Goal: Task Accomplishment & Management: Manage account settings

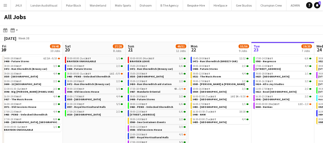
scroll to position [0, 162]
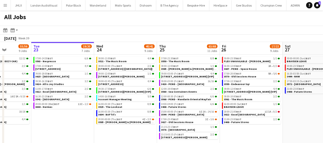
drag, startPoint x: 301, startPoint y: 138, endPoint x: 220, endPoint y: 132, distance: 80.5
click at [215, 134] on app-calendar-viewport "Fri 19 39/40 10 Jobs Sat 20 27/28 8 Jobs Sun 21 49/51 12 Jobs Mon 22 55/56 9 Jo…" at bounding box center [161, 110] width 323 height 137
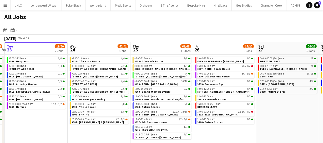
drag, startPoint x: 258, startPoint y: 134, endPoint x: 213, endPoint y: 132, distance: 45.0
click at [215, 132] on app-calendar-viewport "Fri 19 39/40 10 Jobs Sat 20 27/28 8 Jobs Sun 21 49/51 12 Jobs Mon 22 55/56 9 Jo…" at bounding box center [161, 110] width 323 height 137
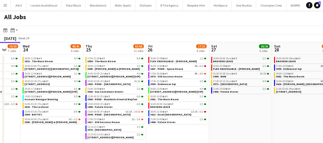
click at [210, 132] on app-calendar-viewport "Sun 21 49/51 12 Jobs Mon 22 55/56 9 Jobs Tue 23 19/20 7 Jobs Wed 24 40/41 9 Job…" at bounding box center [161, 110] width 323 height 137
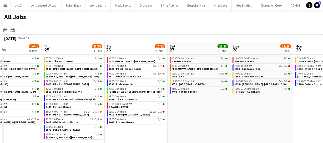
click at [203, 125] on app-calendar-viewport "Sun 21 49/51 12 Jobs Mon 22 55/56 9 Jobs Tue 23 19/20 7 Jobs Wed 24 40/41 9 Job…" at bounding box center [161, 110] width 323 height 137
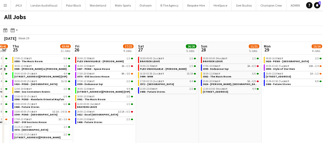
drag, startPoint x: 230, startPoint y: 126, endPoint x: 207, endPoint y: 124, distance: 22.8
click at [209, 125] on app-calendar-viewport "Sun 21 49/51 12 Jobs Mon 22 55/56 9 Jobs Tue 23 19/20 7 Jobs Wed 24 40/41 9 Job…" at bounding box center [161, 110] width 323 height 137
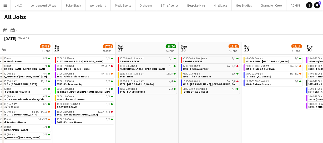
drag, startPoint x: 221, startPoint y: 124, endPoint x: 205, endPoint y: 121, distance: 17.0
click at [205, 123] on app-calendar-viewport "Tue 23 19/20 7 Jobs Wed 24 40/41 9 Jobs Thu 25 63/68 11 Jobs Fri 26 17/22 9 Job…" at bounding box center [161, 110] width 323 height 137
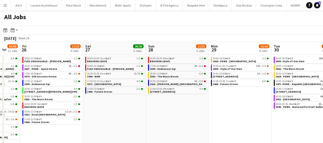
drag, startPoint x: 175, startPoint y: 120, endPoint x: 172, endPoint y: 119, distance: 2.9
click at [171, 119] on app-calendar-viewport "Tue 23 19/20 7 Jobs Wed 24 40/41 9 Jobs Thu 25 63/68 11 Jobs Fri 26 17/22 9 Job…" at bounding box center [161, 110] width 323 height 137
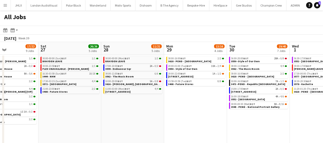
click at [170, 132] on app-all-jobs "All Jobs Date picker SEP 2025 SEP 2025 Monday M Tuesday T Wednesday W Thursday …" at bounding box center [161, 95] width 323 height 168
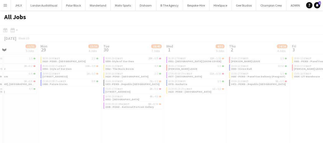
scroll to position [0, 136]
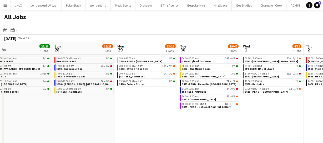
click at [76, 84] on span "3616 - [PERSON_NAME], [GEOGRAPHIC_DATA]" at bounding box center [85, 84] width 56 height 3
click at [144, 75] on span "[STREET_ADDRESS]" at bounding box center [131, 76] width 25 height 3
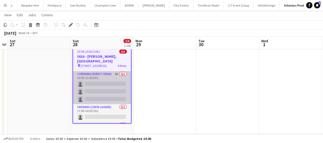
scroll to position [43, 0]
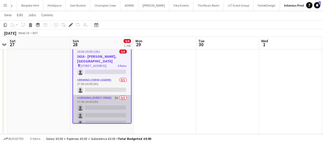
click at [101, 113] on app-card-role "Crewing (Event Crew) 3A 0/3 17:00-20:00 (3h) single-neutral-actions single-neut…" at bounding box center [102, 111] width 58 height 33
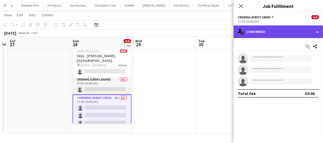
click at [286, 31] on div "single-neutral-actions-check-2 Confirmed" at bounding box center [278, 32] width 89 height 13
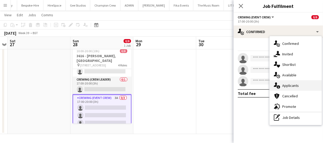
click at [300, 84] on div "single-neutral-actions-information Applicants" at bounding box center [296, 86] width 52 height 11
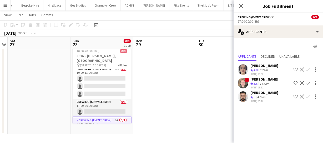
scroll to position [0, 0]
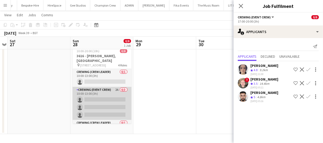
click at [107, 91] on app-card-role "Crewing (Event Crew) 2A 0/3 10:00-13:00 (3h) single-neutral-actions single-neut…" at bounding box center [102, 103] width 59 height 33
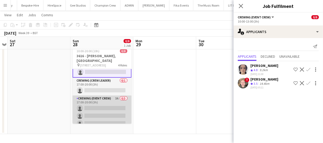
click at [111, 116] on app-card-role "Crewing (Event Crew) 3A 0/3 17:00-20:00 (3h) single-neutral-actions single-neut…" at bounding box center [102, 112] width 59 height 33
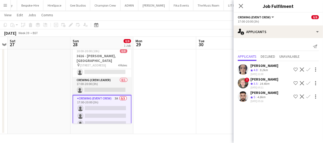
click at [309, 97] on app-icon "Confirm" at bounding box center [308, 97] width 4 height 4
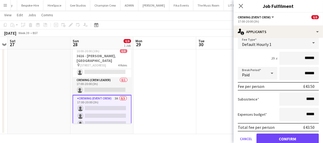
scroll to position [83, 0]
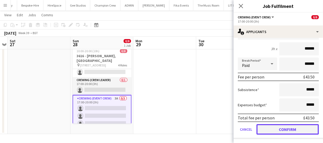
click at [285, 129] on button "Confirm" at bounding box center [288, 129] width 62 height 11
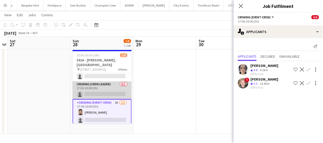
scroll to position [0, 0]
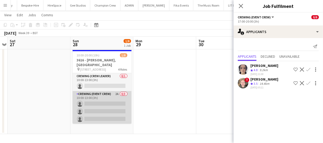
click at [98, 106] on app-card-role "Crewing (Event Crew) 2A 0/3 10:00-13:00 (3h) single-neutral-actions single-neut…" at bounding box center [102, 107] width 59 height 33
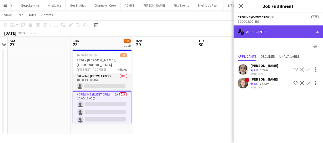
click at [274, 34] on div "single-neutral-actions-information Applicants" at bounding box center [278, 32] width 89 height 13
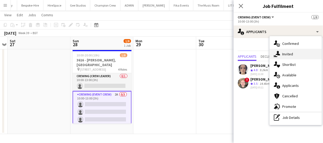
click at [288, 54] on span "Invited" at bounding box center [287, 54] width 11 height 5
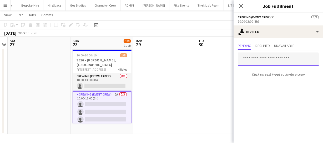
click at [269, 64] on input "text" at bounding box center [278, 59] width 81 height 13
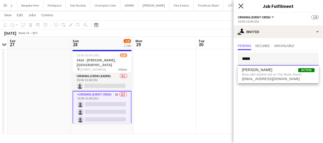
type input "*****"
click at [241, 8] on icon "Close pop-in" at bounding box center [240, 5] width 5 height 5
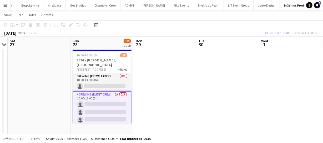
click at [284, 32] on div "Publish 1 job Revert 1 job" at bounding box center [291, 33] width 64 height 7
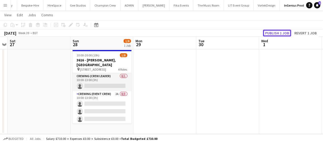
click at [284, 32] on button "Publish 1 job" at bounding box center [277, 33] width 28 height 7
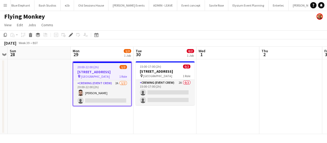
scroll to position [0, 1000]
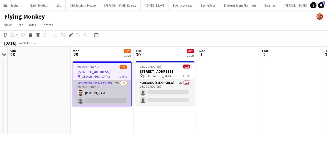
click at [109, 101] on app-card-role "Crewing (Event Crew) 2A 1/2 20:00-22:00 (2h) Caleb Caffoor single-neutral-actio…" at bounding box center [102, 94] width 58 height 26
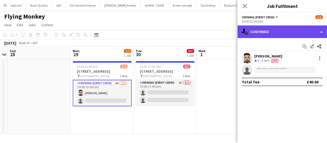
click at [276, 34] on div "single-neutral-actions-check-2 Confirmed" at bounding box center [281, 32] width 89 height 13
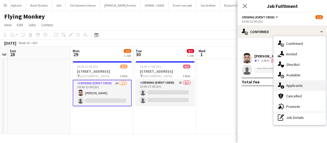
click at [295, 89] on div "single-neutral-actions-information Applicants" at bounding box center [299, 86] width 52 height 11
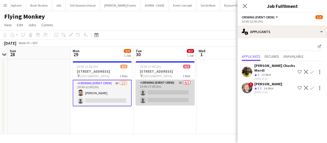
click at [156, 97] on app-card-role "Crewing (Event Crew) 2A 0/2 15:00-17:00 (2h) single-neutral-actions single-neut…" at bounding box center [165, 93] width 59 height 26
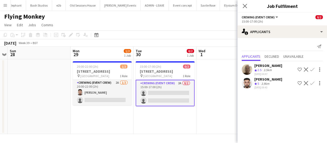
click at [312, 82] on app-icon "Confirm" at bounding box center [312, 83] width 4 height 4
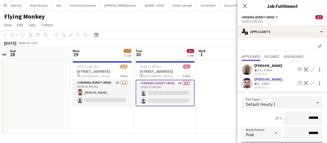
drag, startPoint x: 317, startPoint y: 113, endPoint x: 298, endPoint y: 116, distance: 19.7
click at [297, 117] on input "******" at bounding box center [302, 118] width 39 height 13
type input "******"
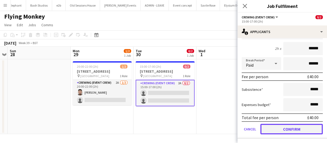
click at [298, 129] on button "Confirm" at bounding box center [291, 129] width 62 height 11
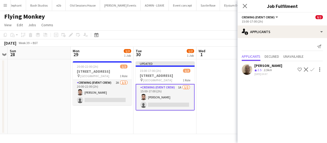
scroll to position [0, 0]
click at [246, 7] on icon at bounding box center [244, 5] width 5 height 5
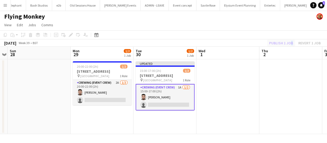
click at [290, 44] on div "Publish 1 job Revert 1 job" at bounding box center [295, 43] width 64 height 7
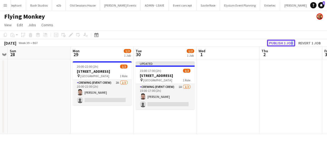
click at [290, 44] on button "Publish 1 job" at bounding box center [281, 43] width 28 height 7
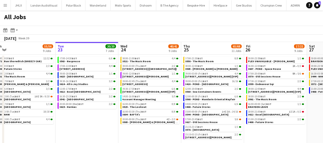
scroll to position [0, 134]
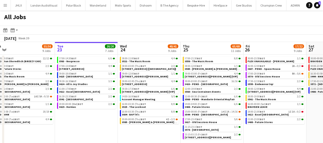
drag, startPoint x: 287, startPoint y: 130, endPoint x: 279, endPoint y: 131, distance: 8.0
click at [279, 131] on app-calendar-viewport "Sat 20 27/28 8 Jobs Sun 21 49/51 12 Jobs Mon 22 55/56 9 Jobs Tue 23 20/20 7 Job…" at bounding box center [161, 111] width 323 height 139
click at [138, 116] on span "3604 - BAFTA's" at bounding box center [131, 114] width 18 height 3
click at [82, 119] on app-date-cell "07:00-14:30 BST 6/6 3563 - Nespresso 07:00-13:00 BST 4/4 3608 - Duke of York Sq…" at bounding box center [86, 118] width 63 height 126
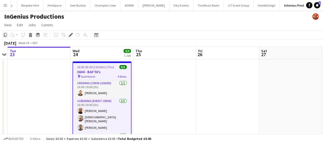
click at [6, 34] on icon "Copy" at bounding box center [5, 35] width 4 height 4
click at [182, 86] on app-calendar-viewport "Sat 20 Sun 21 Mon 22 Tue 23 Wed 24 8/8 1 Job Thu 25 Fri 26 Sat 27 Sun 28 1/8 1 …" at bounding box center [161, 98] width 323 height 103
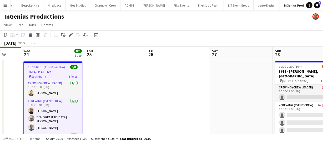
drag, startPoint x: 172, startPoint y: 86, endPoint x: 145, endPoint y: 87, distance: 26.3
click at [150, 87] on app-calendar-viewport "Sat 20 Sun 21 Mon 22 Tue 23 Wed 24 8/8 1 Job Thu 25 Fri 26 Sat 27 Sun 28 1/8 1 …" at bounding box center [161, 98] width 323 height 103
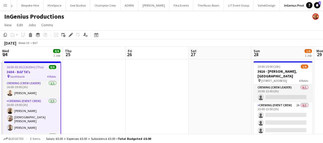
click at [115, 89] on app-calendar-viewport "Sat 20 Sun 21 Mon 22 Tue 23 Wed 24 8/8 1 Job Thu 25 Fri 26 Sat 27 Sun 28 1/8 1 …" at bounding box center [161, 98] width 323 height 103
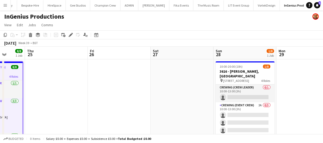
click at [116, 89] on app-calendar-viewport "Mon 22 Tue 23 Wed 24 8/8 1 Job Thu 25 Fri 26 Sat 27 Sun 28 1/8 1 Job Mon 29 Tue…" at bounding box center [161, 98] width 323 height 103
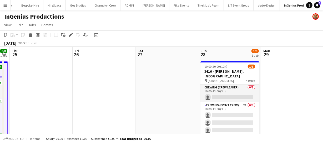
click at [100, 91] on app-calendar-viewport "Mon 22 Tue 23 Wed 24 8/8 1 Job Thu 25 Fri 26 Sat 27 Sun 28 1/8 1 Job Mon 29 Tue…" at bounding box center [161, 98] width 323 height 103
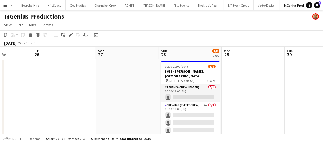
click at [71, 89] on app-calendar-viewport "Mon 22 Tue 23 Wed 24 8/8 1 Job Thu 25 Fri 26 Sat 27 Sun 28 1/8 1 Job Mon 29 Tue…" at bounding box center [161, 98] width 323 height 103
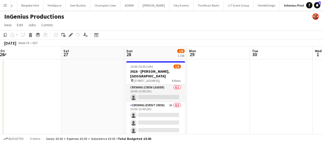
drag, startPoint x: 199, startPoint y: 91, endPoint x: 160, endPoint y: 88, distance: 39.5
click at [176, 89] on app-calendar-viewport "Mon 22 Tue 23 Wed 24 8/8 1 Job Thu 25 Fri 26 Sat 27 Sun 28 1/8 1 Job Mon 29 Tue…" at bounding box center [161, 98] width 323 height 103
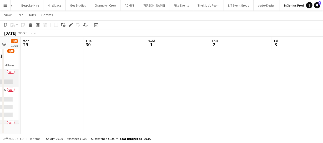
drag, startPoint x: 210, startPoint y: 87, endPoint x: 99, endPoint y: 87, distance: 110.8
click at [99, 87] on app-calendar-viewport "Fri 26 Sat 27 Sun 28 1/8 1 Job Mon 29 Tue 30 Wed 1 Thu 2 Fri 3 Sat 4 Sun 5 Mon …" at bounding box center [161, 70] width 323 height 129
click at [121, 87] on app-calendar-viewport "Fri 26 Sat 27 Sun 28 1/8 1 Job Mon 29 Tue 30 Wed 1 Thu 2 Fri 3 Sat 4 Sun 5 Mon …" at bounding box center [161, 70] width 323 height 129
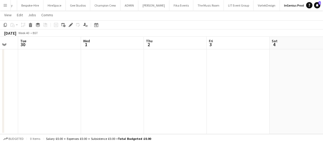
drag, startPoint x: 145, startPoint y: 88, endPoint x: 167, endPoint y: 89, distance: 22.4
click at [123, 88] on app-calendar-viewport "Fri 26 Sat 27 Sun 28 1/8 1 Job Mon 29 Tue 30 Wed 1 Thu 2 Fri 3 Sat 4 Sun 5 Mon …" at bounding box center [161, 70] width 323 height 129
click at [142, 90] on app-calendar-viewport "Sun 28 1/8 1 Job Mon 29 Tue 30 Wed 1 Thu 2 Fri 3 Sat 4 Sun 5 Mon 6 Tue 7 Wed 8 …" at bounding box center [161, 70] width 323 height 129
drag, startPoint x: 169, startPoint y: 90, endPoint x: 176, endPoint y: 91, distance: 6.8
click at [162, 89] on app-calendar-viewport "Sun 28 1/8 1 Job Mon 29 Tue 30 Wed 1 Thu 2 Fri 3 Sat 4 Sun 5 Mon 6 Tue 7 Wed 8 …" at bounding box center [161, 70] width 323 height 129
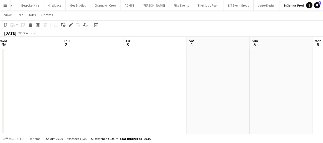
drag, startPoint x: 174, startPoint y: 89, endPoint x: 187, endPoint y: 89, distance: 13.2
click at [158, 89] on app-calendar-viewport "Sun 28 1/8 1 Job Mon 29 Tue 30 Wed 1 Thu 2 Fri 3 Sat 4 Sun 5 Mon 6 Tue 7 Wed 8 …" at bounding box center [161, 70] width 323 height 129
click at [173, 89] on app-calendar-viewport "Sun 28 1/8 1 Job Mon 29 Tue 30 Wed 1 Thu 2 Fri 3 Sat 4 Sun 5 Mon 6 Tue 7 Wed 8 …" at bounding box center [161, 70] width 323 height 129
drag, startPoint x: 186, startPoint y: 88, endPoint x: 192, endPoint y: 85, distance: 6.7
click at [170, 87] on app-calendar-viewport "Sun 28 1/8 1 Job Mon 29 Tue 30 Wed 1 Thu 2 Fri 3 Sat 4 Sun 5 Mon 6 Tue 7 Wed 8 …" at bounding box center [161, 70] width 323 height 129
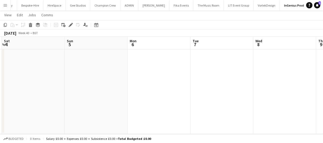
drag, startPoint x: 165, startPoint y: 86, endPoint x: 168, endPoint y: 86, distance: 3.5
click at [164, 86] on app-calendar-viewport "Tue 30 Wed 1 Thu 2 Fri 3 Sat 4 Sun 5 Mon 6 Tue 7 Wed 8 Thu 9 Fri 10" at bounding box center [161, 70] width 323 height 129
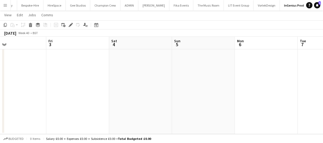
click at [153, 85] on app-calendar-viewport "Tue 30 Wed 1 Thu 2 Fri 3 Sat 4 Sun 5 Mon 6 Tue 7 Wed 8 Thu 9 Fri 10" at bounding box center [161, 70] width 323 height 129
drag, startPoint x: 158, startPoint y: 84, endPoint x: 164, endPoint y: 83, distance: 5.4
click at [137, 84] on app-calendar-viewport "Tue 30 Wed 1 Thu 2 Fri 3 Sat 4 Sun 5 Mon 6 Tue 7 Wed 8 Thu 9 Fri 10" at bounding box center [161, 70] width 323 height 129
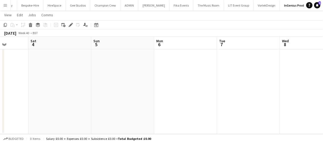
click at [118, 80] on app-calendar-viewport "Tue 30 Wed 1 Thu 2 Fri 3 Sat 4 Sun 5 Mon 6 Tue 7 Wed 8 Thu 9 Fri 10" at bounding box center [161, 70] width 323 height 129
click at [85, 78] on app-calendar-viewport "Thu 2 Fri 3 Sat 4 Sun 5 Mon 6 Tue 7 Wed 8 Thu 9 Fri 10 Sat 11 Sun 12" at bounding box center [161, 70] width 323 height 129
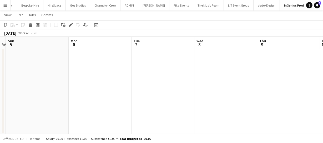
click at [163, 64] on app-date-cell at bounding box center [163, 89] width 63 height 91
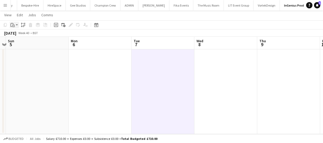
click at [13, 24] on icon "Paste" at bounding box center [13, 25] width 4 height 4
click at [21, 35] on link "Paste Ctrl+V" at bounding box center [38, 35] width 49 height 5
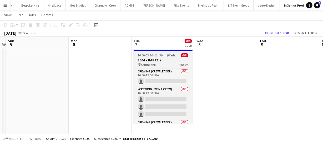
click at [156, 59] on h3 "3604 - BAFTA's" at bounding box center [163, 60] width 59 height 5
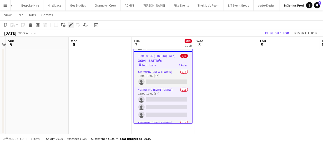
click at [69, 24] on icon "Edit" at bounding box center [71, 25] width 4 height 4
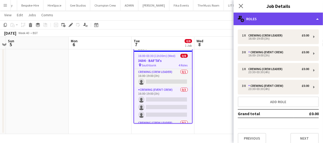
click at [255, 21] on div "multiple-users-add Roles" at bounding box center [278, 19] width 89 height 13
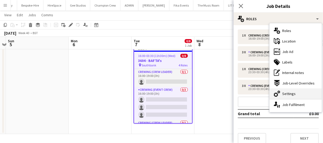
click at [298, 96] on div "cog-double-3 Settings" at bounding box center [296, 94] width 52 height 11
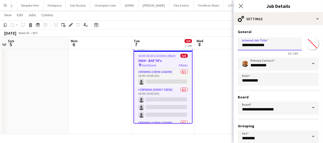
drag, startPoint x: 243, startPoint y: 43, endPoint x: 310, endPoint y: 44, distance: 67.1
click at [310, 44] on div "**********" at bounding box center [278, 45] width 81 height 20
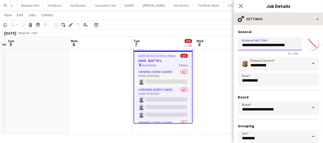
type input "**********"
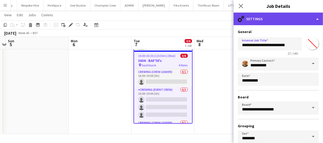
click at [289, 20] on div "cog-double-3 Settings" at bounding box center [278, 19] width 89 height 13
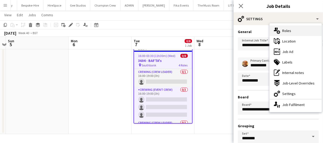
click at [291, 28] on div "multiple-users-add Roles" at bounding box center [296, 31] width 52 height 11
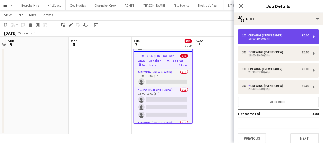
click at [264, 35] on div "Crewing (Crew Leader)" at bounding box center [266, 36] width 36 height 4
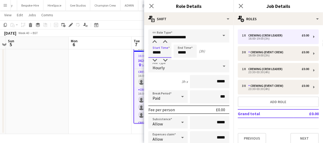
drag, startPoint x: 163, startPoint y: 51, endPoint x: 94, endPoint y: 58, distance: 69.1
click at [96, 58] on body "Menu Boards Boards Boards All jobs Status Workforce Workforce My Workforce Recr…" at bounding box center [161, 64] width 323 height 158
type input "*****"
click at [150, 8] on icon at bounding box center [151, 5] width 5 height 5
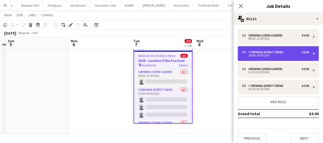
click at [258, 53] on div "Crewing (Event Crew)" at bounding box center [266, 53] width 37 height 4
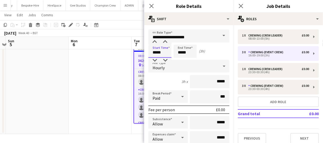
drag, startPoint x: 168, startPoint y: 50, endPoint x: 118, endPoint y: 52, distance: 50.3
click at [135, 52] on body "Menu Boards Boards Boards All jobs Status Workforce Workforce My Workforce Recr…" at bounding box center [161, 64] width 323 height 158
type input "*****"
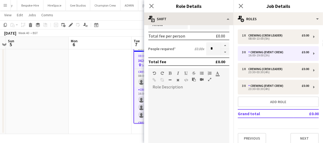
scroll to position [93, 0]
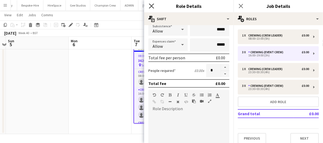
type input "*****"
click at [151, 4] on icon "Close pop-in" at bounding box center [151, 5] width 5 height 5
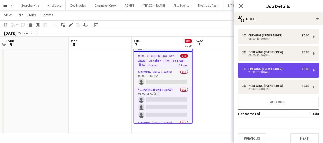
click at [268, 73] on div "23:30-03:30 (4h)" at bounding box center [275, 72] width 67 height 3
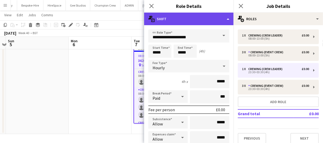
click at [217, 15] on div "multiple-actions-text Shift" at bounding box center [188, 19] width 89 height 13
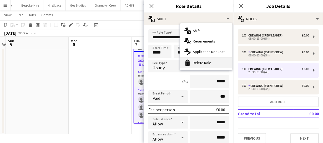
click at [202, 67] on div "bin-2 Delete Role" at bounding box center [206, 63] width 52 height 11
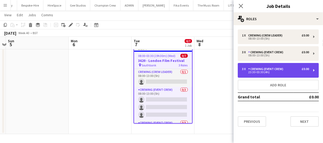
click at [266, 68] on div "Crewing (Event Crew)" at bounding box center [266, 69] width 37 height 4
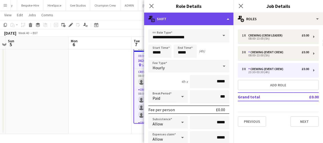
click at [203, 24] on div "multiple-actions-text Shift" at bounding box center [188, 19] width 89 height 13
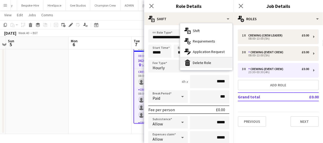
click at [210, 61] on div "bin-2 Delete Role" at bounding box center [206, 63] width 52 height 11
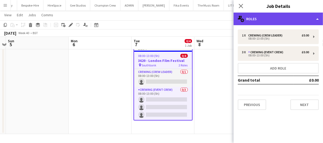
click at [269, 21] on div "multiple-users-add Roles" at bounding box center [278, 19] width 89 height 13
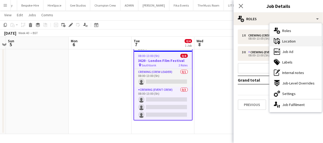
click at [300, 42] on div "maps-pin-1 Location" at bounding box center [296, 41] width 52 height 11
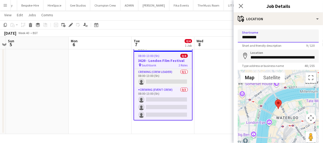
drag, startPoint x: 265, startPoint y: 36, endPoint x: 211, endPoint y: 38, distance: 53.5
click at [211, 38] on body "Menu Boards Boards Boards All jobs Status Workforce Workforce My Workforce Recr…" at bounding box center [161, 64] width 323 height 158
type input "**********"
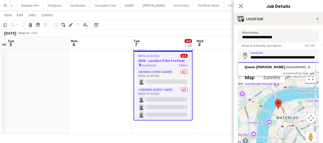
scroll to position [0, 28]
drag, startPoint x: 251, startPoint y: 57, endPoint x: 336, endPoint y: 53, distance: 85.1
click at [323, 53] on html "Menu Boards Boards Boards All jobs Status Workforce Workforce My Workforce Recr…" at bounding box center [161, 64] width 323 height 158
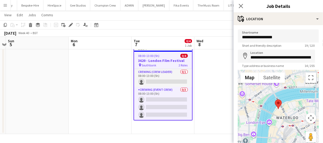
type input "**********"
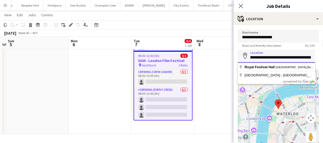
scroll to position [0, 67]
drag, startPoint x: 250, startPoint y: 58, endPoint x: 333, endPoint y: 56, distance: 82.7
click at [323, 56] on html "Menu Boards Boards Boards All jobs Status Workforce Workforce My Workforce Recr…" at bounding box center [161, 64] width 323 height 158
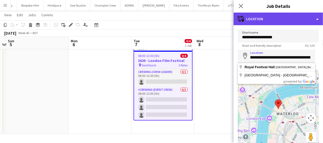
click at [295, 21] on div "maps-pin-1 Location" at bounding box center [278, 19] width 89 height 13
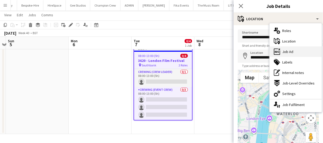
click at [299, 47] on div "ads-window Job Ad" at bounding box center [296, 52] width 52 height 11
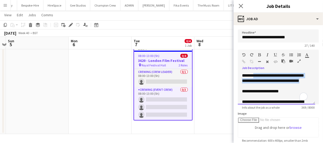
drag, startPoint x: 255, startPoint y: 75, endPoint x: 293, endPoint y: 86, distance: 39.2
click at [293, 86] on div "**********" at bounding box center [276, 89] width 77 height 32
paste div "To enrich screen reader interactions, please activate Accessibility in Grammarl…"
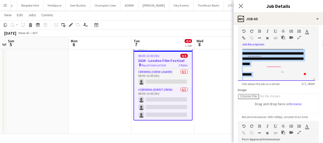
scroll to position [62, 0]
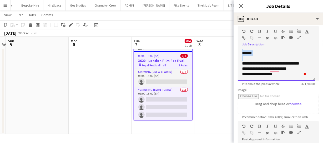
drag, startPoint x: 244, startPoint y: 58, endPoint x: 283, endPoint y: 58, distance: 39.0
click at [283, 58] on div "**********" at bounding box center [275, 48] width 66 height 58
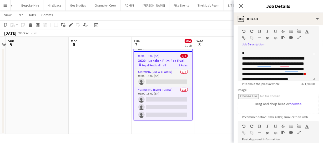
click at [245, 31] on icon "button" at bounding box center [243, 31] width 3 height 4
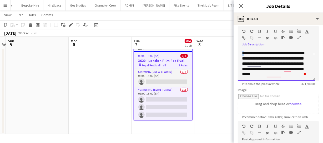
click at [246, 60] on div "**********" at bounding box center [275, 80] width 66 height 58
click at [244, 58] on div "**********" at bounding box center [275, 80] width 66 height 58
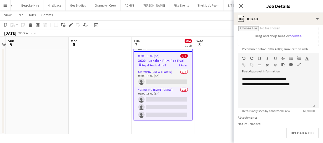
scroll to position [96, 0]
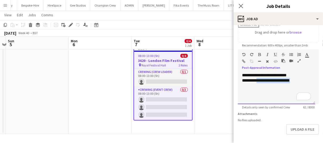
drag, startPoint x: 259, startPoint y: 81, endPoint x: 305, endPoint y: 81, distance: 45.5
click at [305, 81] on div "**********" at bounding box center [276, 80] width 69 height 5
click at [274, 80] on div "******** *****" at bounding box center [276, 80] width 69 height 5
click at [278, 81] on b "**********" at bounding box center [275, 81] width 18 height 4
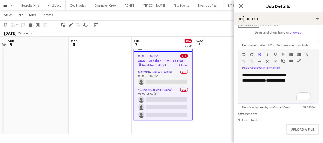
click at [286, 80] on b "**********" at bounding box center [275, 81] width 19 height 4
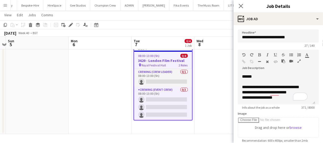
scroll to position [36, 0]
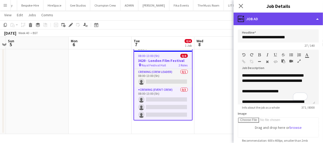
click at [273, 24] on div "ads-window Job Ad" at bounding box center [278, 19] width 89 height 13
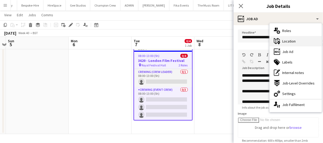
click at [294, 42] on span "Location" at bounding box center [288, 41] width 13 height 5
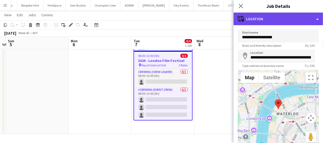
click at [273, 20] on div "maps-pin-1 Location" at bounding box center [278, 19] width 89 height 13
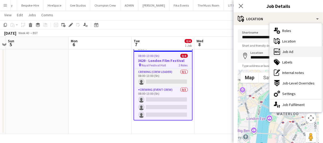
click at [292, 53] on span "Job Ad" at bounding box center [287, 51] width 11 height 5
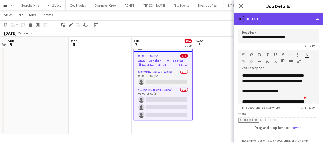
click at [281, 19] on div "ads-window Job Ad" at bounding box center [278, 19] width 89 height 13
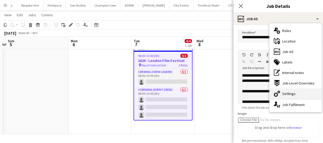
click at [292, 91] on div "cog-double-3 Settings" at bounding box center [296, 94] width 52 height 11
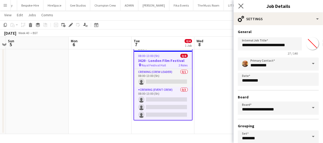
click at [238, 5] on app-icon "Close pop-in" at bounding box center [241, 6] width 8 height 8
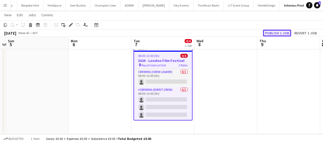
click at [286, 34] on button "Publish 1 job" at bounding box center [277, 33] width 28 height 7
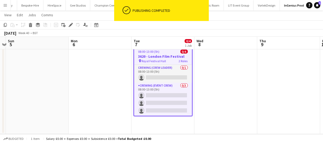
click at [171, 60] on div "pin Royal Festival Hall 2 Roles" at bounding box center [163, 61] width 58 height 4
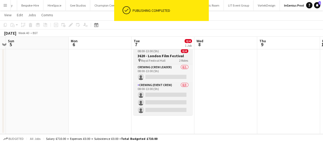
click at [171, 60] on div "pin Royal Festival Hall 2 Roles" at bounding box center [163, 60] width 59 height 4
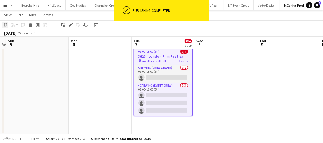
click at [4, 25] on icon at bounding box center [5, 25] width 3 height 4
click at [214, 58] on app-date-cell at bounding box center [226, 89] width 63 height 91
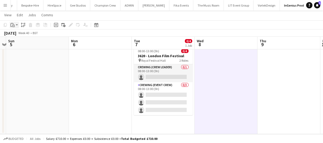
click at [11, 24] on icon "Paste" at bounding box center [13, 25] width 4 height 4
click at [20, 36] on link "Paste Ctrl+V" at bounding box center [38, 35] width 49 height 5
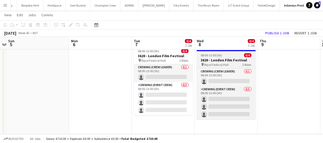
click at [215, 58] on h3 "3620 - London Film Festival" at bounding box center [226, 60] width 59 height 5
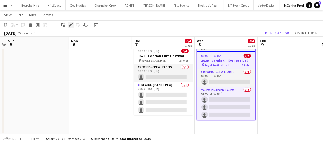
click at [70, 24] on icon "Edit" at bounding box center [71, 25] width 4 height 4
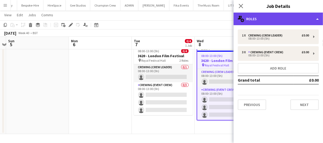
click at [275, 21] on div "multiple-users-add Roles" at bounding box center [278, 19] width 89 height 13
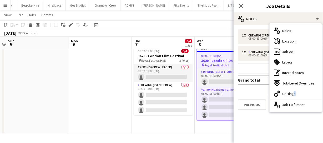
click at [293, 92] on span "Settings" at bounding box center [288, 94] width 13 height 5
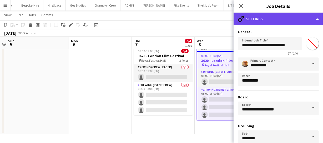
click at [284, 17] on div "cog-double-3 Settings" at bounding box center [278, 19] width 89 height 13
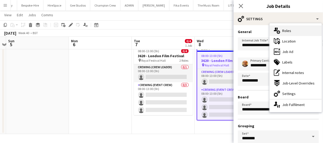
click at [290, 27] on div "multiple-users-add Roles" at bounding box center [296, 31] width 52 height 11
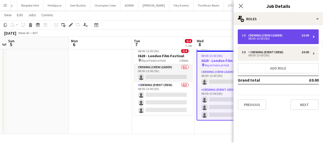
click at [267, 37] on div "08:00-13:00 (5h)" at bounding box center [275, 38] width 67 height 3
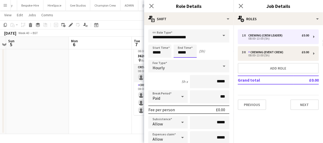
drag, startPoint x: 193, startPoint y: 48, endPoint x: 146, endPoint y: 50, distance: 47.7
click at [161, 50] on div "Start Time ***** End Time ***** (5h)" at bounding box center [188, 51] width 81 height 13
type input "*****"
click at [149, 7] on icon "Close pop-in" at bounding box center [151, 5] width 5 height 5
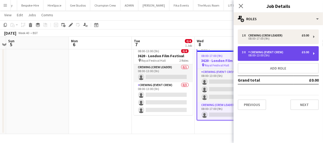
click at [256, 55] on div "08:00-13:00 (5h)" at bounding box center [275, 55] width 67 height 3
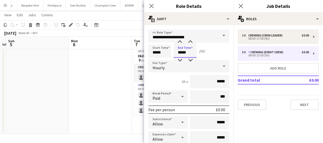
drag, startPoint x: 189, startPoint y: 52, endPoint x: 153, endPoint y: 47, distance: 36.9
click at [153, 47] on div "Start Time ***** End Time ***** (5h)" at bounding box center [188, 51] width 81 height 13
type input "*****"
click at [150, 6] on icon "Close pop-in" at bounding box center [151, 5] width 5 height 5
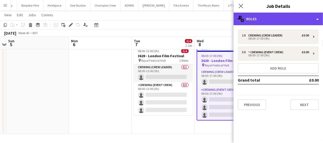
click at [270, 19] on div "multiple-users-add Roles" at bounding box center [278, 19] width 89 height 13
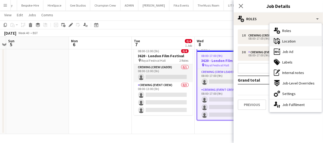
click at [299, 44] on div "maps-pin-1 Location" at bounding box center [296, 41] width 52 height 11
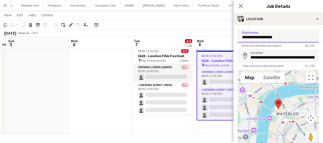
drag, startPoint x: 275, startPoint y: 36, endPoint x: 196, endPoint y: 33, distance: 79.0
click at [197, 33] on body "Menu Boards Boards Boards All jobs Status Workforce Workforce My Workforce Recr…" at bounding box center [161, 64] width 323 height 158
type input "***"
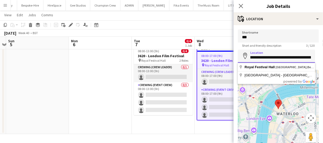
scroll to position [0, 67]
drag, startPoint x: 251, startPoint y: 58, endPoint x: 327, endPoint y: 65, distance: 76.3
click at [323, 65] on html "Menu Boards Boards Boards All jobs Status Workforce Workforce My Workforce Recr…" at bounding box center [161, 64] width 323 height 158
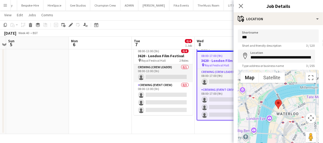
type input "**********"
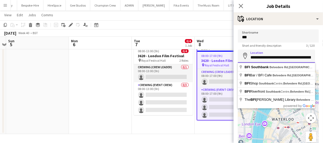
scroll to position [0, 27]
drag, startPoint x: 250, startPoint y: 58, endPoint x: 345, endPoint y: 63, distance: 95.1
click at [323, 63] on html "Menu Boards Boards Boards All jobs Status Workforce Workforce My Workforce Recr…" at bounding box center [161, 64] width 323 height 158
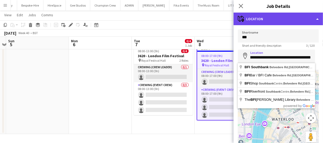
click at [286, 16] on div "maps-pin-1 Location" at bounding box center [278, 19] width 89 height 13
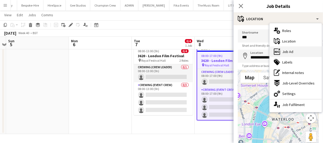
click at [295, 48] on div "ads-window Job Ad" at bounding box center [296, 52] width 52 height 11
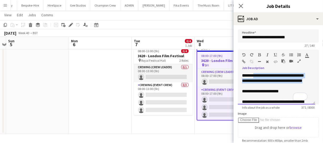
drag, startPoint x: 255, startPoint y: 73, endPoint x: 318, endPoint y: 86, distance: 64.6
click at [318, 86] on form "**********" at bounding box center [278, 142] width 89 height 227
paste div "To enrich screen reader interactions, please activate Accessibility in Grammarl…"
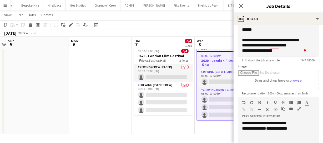
scroll to position [48, 0]
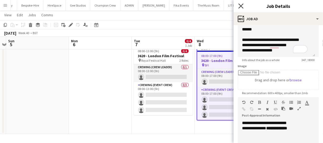
click at [241, 6] on icon at bounding box center [240, 5] width 5 height 5
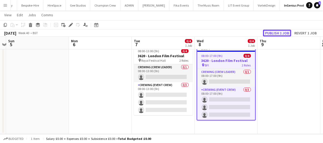
click at [271, 34] on button "Publish 1 job" at bounding box center [277, 33] width 28 height 7
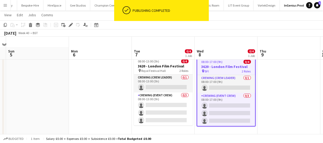
scroll to position [0, 0]
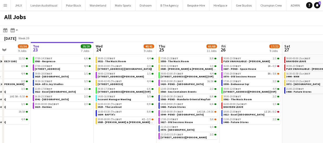
scroll to position [0, 167]
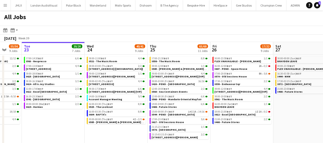
drag, startPoint x: 117, startPoint y: 120, endPoint x: 76, endPoint y: 125, distance: 41.4
click at [76, 125] on app-calendar-viewport "Sat 20 27/28 8 Jobs Sun 21 49/51 12 Jobs Mon 22 55/56 9 Jobs Tue 23 20/20 7 Job…" at bounding box center [161, 111] width 323 height 139
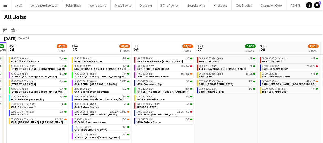
scroll to position [0, 245]
drag, startPoint x: 233, startPoint y: 137, endPoint x: 155, endPoint y: 140, distance: 78.5
click at [155, 140] on app-calendar-viewport "Sat 20 27/28 8 Jobs Sun 21 49/51 12 Jobs Mon 22 55/56 9 Jobs Tue 23 20/20 7 Job…" at bounding box center [161, 111] width 323 height 139
click at [147, 113] on span "3612 - Excel [GEOGRAPHIC_DATA]" at bounding box center [156, 114] width 41 height 3
drag, startPoint x: 252, startPoint y: 119, endPoint x: 203, endPoint y: 121, distance: 49.8
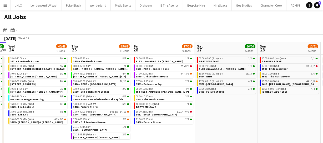
click at [203, 121] on app-calendar-viewport "Sat 20 27/28 8 Jobs Sun 21 49/51 12 Jobs Mon 22 55/56 9 Jobs Tue 23 20/20 7 Job…" at bounding box center [161, 111] width 323 height 139
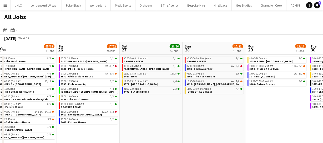
drag, startPoint x: 244, startPoint y: 116, endPoint x: 203, endPoint y: 116, distance: 40.3
click at [218, 117] on app-calendar-viewport "Mon 22 55/56 9 Jobs Tue 23 20/20 7 Jobs Wed 24 40/41 9 Jobs Thu 25 65/68 11 Job…" at bounding box center [161, 111] width 323 height 139
click at [218, 116] on app-calendar-viewport "Mon 22 55/56 9 Jobs Tue 23 20/20 7 Jobs Wed 24 40/41 9 Jobs Thu 25 65/68 11 Job…" at bounding box center [161, 111] width 323 height 139
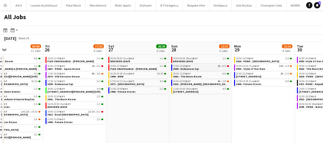
click at [195, 69] on span "3599 - Endeavour Sqr" at bounding box center [186, 68] width 26 height 3
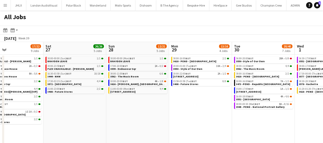
scroll to position [0, 166]
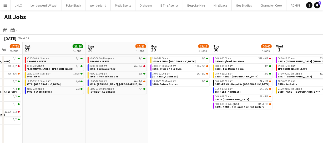
drag, startPoint x: 226, startPoint y: 109, endPoint x: 142, endPoint y: 108, distance: 83.7
click at [142, 108] on app-calendar-viewport "Wed 24 40/41 9 Jobs Thu 25 65/68 11 Jobs Fri 26 17/22 9 Jobs Sat 27 26/26 5 Job…" at bounding box center [161, 111] width 323 height 139
click at [128, 99] on app-calendar-viewport "Wed 24 40/41 9 Jobs Thu 25 65/68 11 Jobs Fri 26 17/22 9 Jobs Sat 27 26/26 5 Job…" at bounding box center [161, 111] width 323 height 139
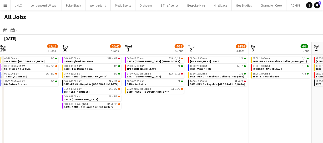
scroll to position [0, 222]
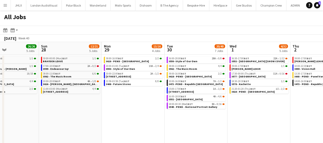
drag, startPoint x: 276, startPoint y: 119, endPoint x: 273, endPoint y: 113, distance: 7.7
click at [286, 111] on app-calendar-viewport "Thu 25 65/68 11 Jobs Fri 26 17/22 9 Jobs Sat 27 26/26 5 Jobs Sun 28 12/21 5 Job…" at bounding box center [161, 111] width 323 height 139
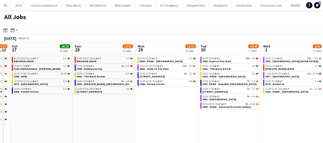
scroll to position [0, 115]
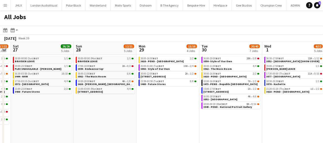
drag, startPoint x: 152, startPoint y: 107, endPoint x: 187, endPoint y: 108, distance: 35.0
click at [187, 108] on app-calendar-viewport "Thu 25 65/68 11 Jobs Fri 26 17/22 9 Jobs Sat 27 26/26 5 Jobs Sun 28 12/21 5 Job…" at bounding box center [161, 111] width 323 height 139
click at [210, 106] on app-calendar-viewport "Thu 25 65/68 11 Jobs Fri 26 17/22 9 Jobs Sat 27 26/26 5 Jobs Sun 28 12/21 5 Job…" at bounding box center [161, 111] width 323 height 139
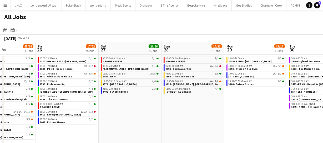
scroll to position [0, 153]
drag, startPoint x: 103, startPoint y: 112, endPoint x: 131, endPoint y: 111, distance: 28.2
click at [131, 111] on app-calendar-viewport "Tue 23 20/20 7 Jobs Wed 24 40/41 9 Jobs Thu 25 65/68 11 Jobs Fri 26 17/22 9 Job…" at bounding box center [161, 111] width 323 height 139
click at [118, 89] on span "BST" at bounding box center [118, 88] width 5 height 3
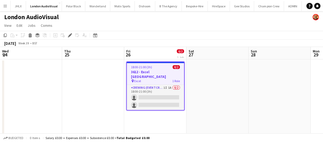
scroll to position [0, 181]
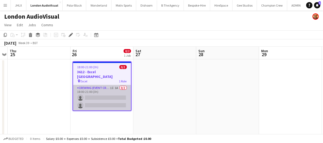
click at [111, 92] on app-card-role "Crewing (Event Crew) 1I 1A 0/2 18:00-21:00 (3h) single-neutral-actions single-n…" at bounding box center [102, 98] width 58 height 26
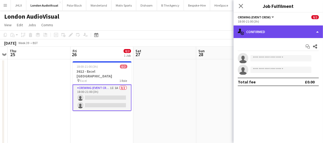
click at [277, 34] on div "single-neutral-actions-check-2 Confirmed" at bounding box center [278, 32] width 89 height 13
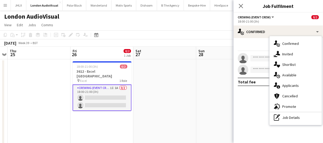
click at [285, 89] on div "single-neutral-actions-information Applicants" at bounding box center [296, 86] width 52 height 11
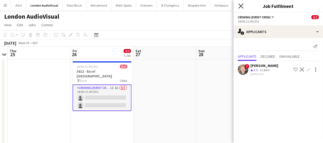
click at [241, 7] on icon "Close pop-in" at bounding box center [240, 5] width 5 height 5
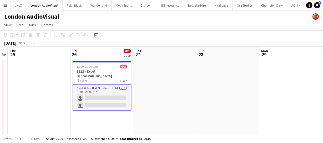
click at [105, 91] on app-card-role "Crewing (Event Crew) 1I 1A 0/2 18:00-21:00 (3h) single-neutral-actions single-n…" at bounding box center [102, 98] width 59 height 27
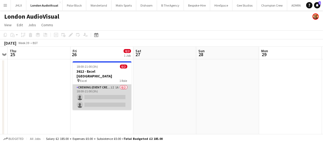
click at [105, 91] on app-card-role "Crewing (Event Crew) 1I 1A 0/2 18:00-21:00 (3h) single-neutral-actions single-n…" at bounding box center [102, 98] width 59 height 26
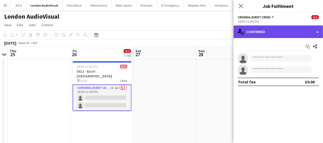
click at [293, 28] on div "single-neutral-actions-check-2 Confirmed" at bounding box center [278, 32] width 89 height 13
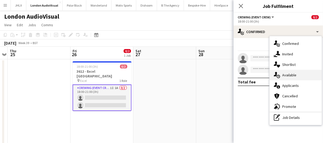
click at [291, 78] on div "single-neutral-actions-upload Available" at bounding box center [296, 75] width 52 height 11
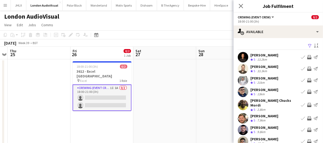
scroll to position [24, 0]
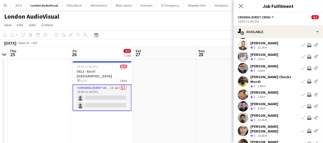
click at [307, 93] on app-icon "Invite crew" at bounding box center [309, 95] width 4 height 4
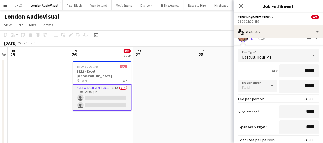
scroll to position [96, 0]
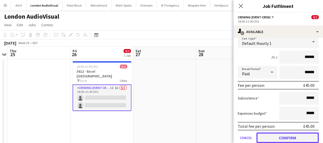
click at [289, 134] on button "Confirm" at bounding box center [288, 138] width 62 height 11
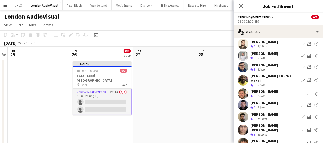
scroll to position [17, 0]
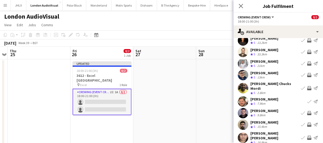
click at [307, 111] on app-icon "Invite crew" at bounding box center [309, 113] width 4 height 4
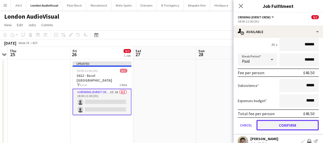
click at [296, 122] on button "Confirm" at bounding box center [288, 125] width 62 height 11
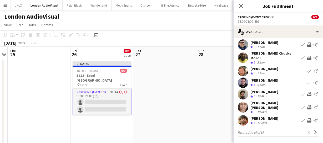
scroll to position [41, 0]
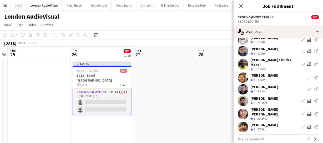
click at [308, 99] on app-icon "Invite crew" at bounding box center [309, 101] width 4 height 4
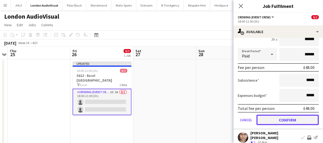
click at [301, 116] on button "Confirm" at bounding box center [288, 120] width 62 height 11
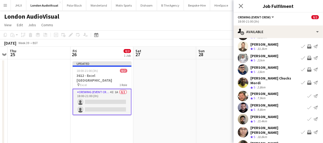
scroll to position [0, 0]
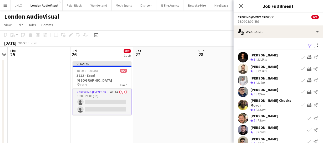
click at [307, 69] on app-icon "Invite crew" at bounding box center [309, 69] width 4 height 4
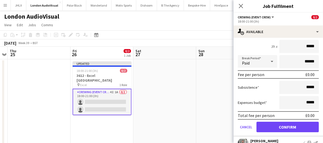
scroll to position [72, 0]
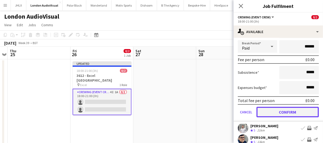
click at [296, 107] on button "Confirm" at bounding box center [288, 112] width 62 height 11
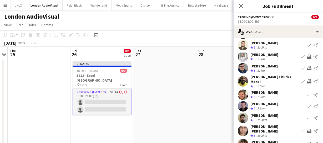
scroll to position [41, 0]
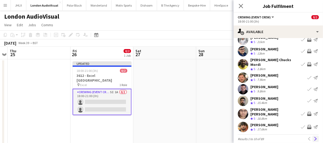
click at [314, 137] on app-icon "Next" at bounding box center [316, 139] width 4 height 4
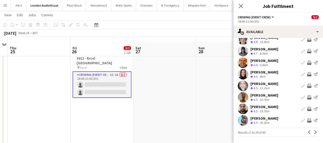
scroll to position [24, 0]
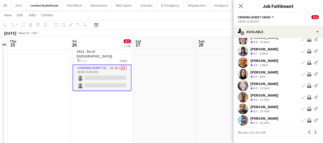
click at [307, 96] on app-icon "Invite crew" at bounding box center [309, 98] width 4 height 4
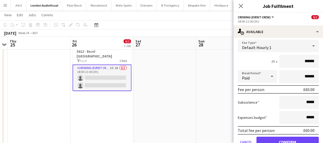
scroll to position [113, 0]
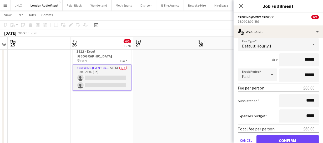
drag, startPoint x: 312, startPoint y: 60, endPoint x: 288, endPoint y: 59, distance: 24.0
click at [288, 59] on input "******" at bounding box center [299, 59] width 39 height 13
click at [317, 57] on form "Fee Type Default Hourly 1 3h x ** Break Period Paid ****** Fee per person £0.00…" at bounding box center [278, 94] width 89 height 112
drag, startPoint x: 313, startPoint y: 59, endPoint x: 295, endPoint y: 59, distance: 18.4
click at [300, 59] on input "**" at bounding box center [299, 59] width 39 height 13
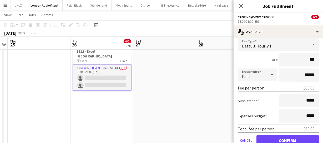
type input "******"
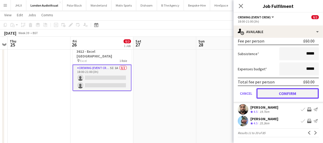
click at [286, 97] on button "Confirm" at bounding box center [288, 93] width 62 height 11
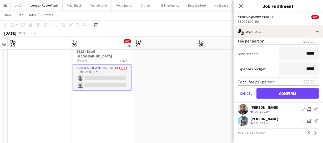
scroll to position [41, 0]
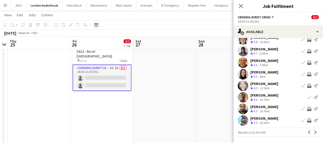
click at [307, 120] on app-icon "Invite crew" at bounding box center [309, 121] width 4 height 4
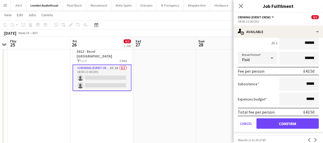
scroll to position [160, 0]
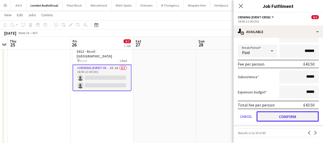
click at [300, 113] on button "Confirm" at bounding box center [288, 117] width 62 height 11
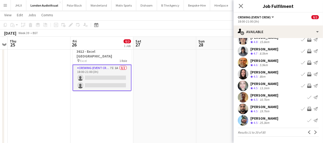
scroll to position [41, 0]
click at [314, 130] on button "Next" at bounding box center [316, 132] width 6 height 6
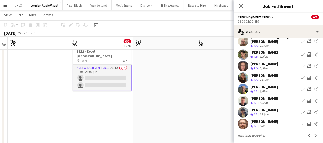
click at [307, 111] on app-icon "Invite crew" at bounding box center [309, 113] width 4 height 4
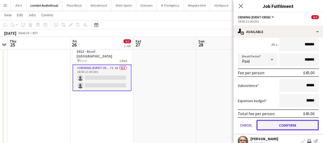
click at [302, 120] on button "Confirm" at bounding box center [288, 125] width 62 height 11
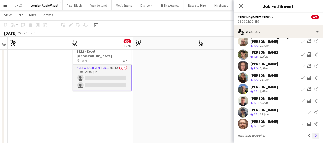
click at [314, 134] on app-icon "Next" at bounding box center [316, 136] width 4 height 4
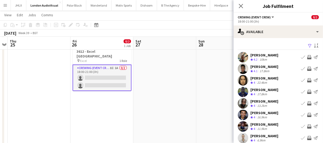
click at [306, 57] on button "Invite crew" at bounding box center [309, 57] width 6 height 6
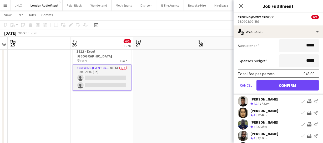
scroll to position [96, 0]
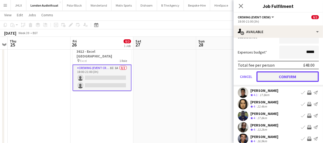
click at [301, 75] on button "Confirm" at bounding box center [288, 77] width 62 height 11
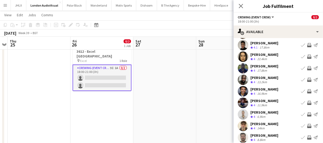
scroll to position [41, 0]
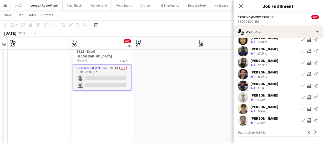
click at [307, 109] on app-icon "Invite crew" at bounding box center [309, 109] width 4 height 4
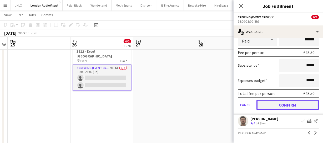
click at [302, 104] on button "Confirm" at bounding box center [288, 105] width 62 height 11
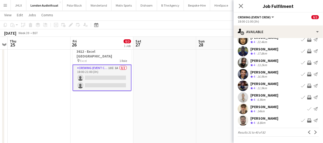
click at [307, 119] on app-icon "Invite crew" at bounding box center [309, 121] width 4 height 4
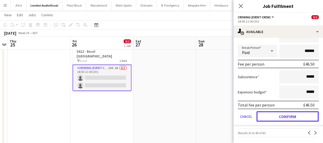
click at [303, 119] on button "Confirm" at bounding box center [288, 117] width 62 height 11
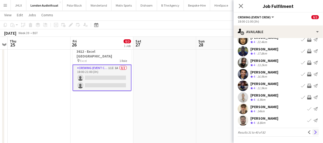
click at [314, 131] on app-icon "Next" at bounding box center [316, 133] width 4 height 4
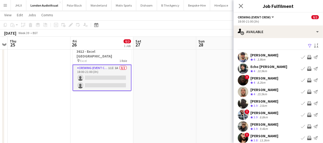
click at [307, 56] on app-icon "Invite crew" at bounding box center [309, 57] width 4 height 4
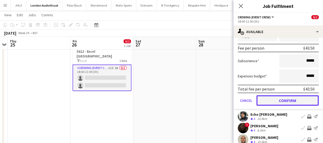
click at [300, 100] on button "Confirm" at bounding box center [288, 101] width 62 height 11
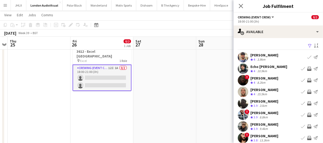
click at [307, 92] on app-icon "Invite crew" at bounding box center [309, 92] width 4 height 4
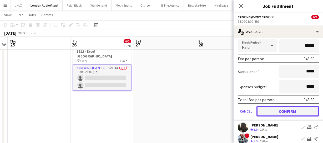
click at [303, 109] on button "Confirm" at bounding box center [288, 111] width 62 height 11
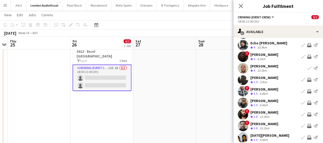
scroll to position [41, 0]
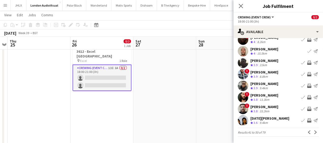
click at [307, 87] on app-icon "Invite crew" at bounding box center [309, 86] width 4 height 4
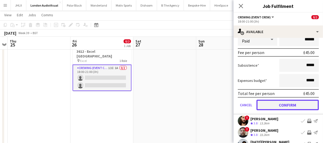
click at [298, 100] on button "Confirm" at bounding box center [288, 105] width 62 height 11
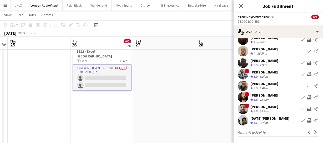
click at [307, 119] on app-icon "Invite crew" at bounding box center [309, 121] width 4 height 4
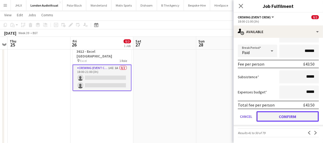
click at [306, 120] on button "Confirm" at bounding box center [288, 117] width 62 height 11
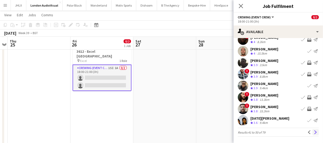
click at [314, 134] on app-icon "Next" at bounding box center [316, 133] width 4 height 4
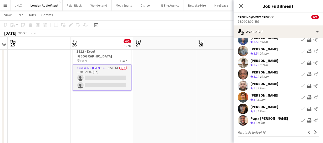
click at [307, 85] on app-icon "Invite crew" at bounding box center [309, 86] width 4 height 4
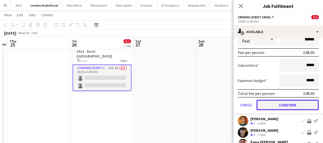
click at [305, 101] on button "Confirm" at bounding box center [288, 105] width 62 height 11
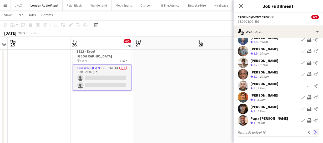
click at [314, 133] on app-icon "Next" at bounding box center [316, 133] width 4 height 4
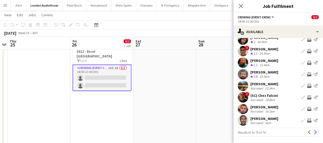
click at [314, 133] on app-icon "Next" at bounding box center [316, 133] width 4 height 4
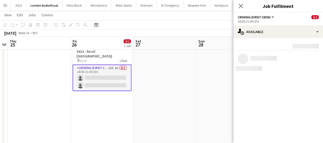
scroll to position [0, 0]
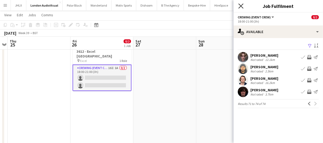
click at [242, 7] on icon "Close pop-in" at bounding box center [240, 5] width 5 height 5
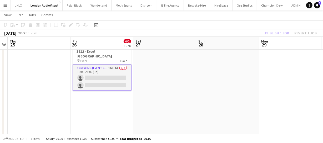
click at [269, 34] on div "Publish 1 job Revert 1 job" at bounding box center [291, 33] width 64 height 7
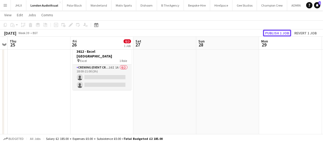
click at [269, 34] on button "Publish 1 job" at bounding box center [277, 33] width 28 height 7
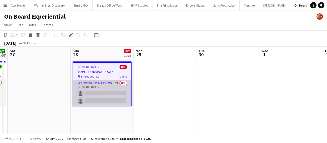
scroll to position [0, 672]
click at [110, 89] on app-card-role "Crewing (Event Crew) 2A 0/2 07:00-10:00 (3h) single-neutral-actions single-neut…" at bounding box center [102, 94] width 58 height 26
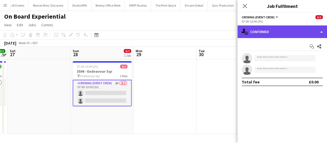
click at [275, 32] on div "single-neutral-actions-check-2 Confirmed" at bounding box center [281, 32] width 89 height 13
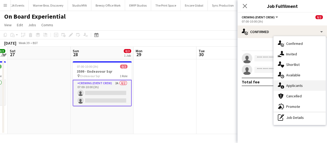
click at [293, 86] on span "Applicants" at bounding box center [294, 85] width 17 height 5
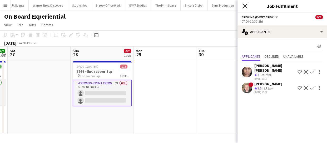
click at [245, 7] on icon "Close pop-in" at bounding box center [244, 5] width 5 height 5
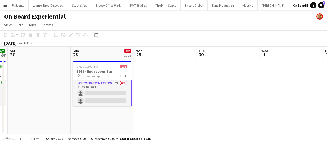
click at [108, 98] on app-card-role "Crewing (Event Crew) 2A 0/2 07:00-10:00 (3h) single-neutral-actions single-neut…" at bounding box center [102, 93] width 59 height 27
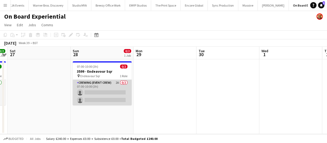
click at [108, 98] on app-card-role "Crewing (Event Crew) 2A 0/2 07:00-10:00 (3h) single-neutral-actions single-neut…" at bounding box center [102, 93] width 59 height 26
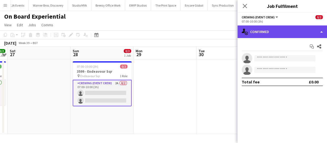
click at [297, 31] on div "single-neutral-actions-check-2 Confirmed" at bounding box center [281, 32] width 89 height 13
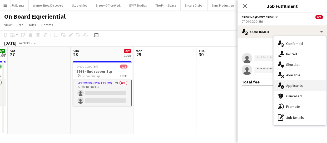
click at [292, 86] on span "Applicants" at bounding box center [294, 85] width 17 height 5
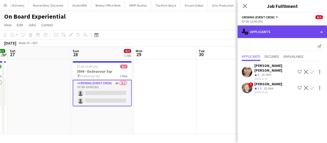
click at [292, 36] on div "single-neutral-actions-information Applicants" at bounding box center [281, 32] width 89 height 13
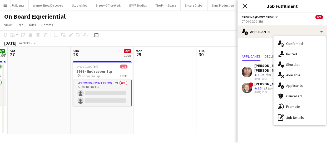
click at [247, 6] on icon "Close pop-in" at bounding box center [244, 5] width 5 height 5
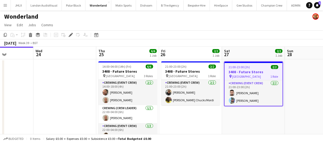
drag, startPoint x: 119, startPoint y: 118, endPoint x: 271, endPoint y: 108, distance: 151.9
click at [271, 108] on app-calendar-viewport "Sun 21 2/2 1 Job Mon 22 2/2 1 Job Tue 23 Wed 24 Thu 25 6/6 1 Job Fri 26 2/2 1 J…" at bounding box center [161, 98] width 323 height 103
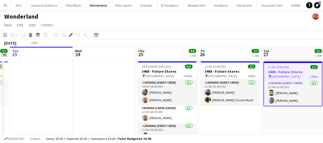
drag, startPoint x: 66, startPoint y: 103, endPoint x: 146, endPoint y: 93, distance: 80.6
click at [197, 94] on app-calendar-viewport "Sun 21 2/2 1 Job Mon 22 2/2 1 Job Tue 23 Wed 24 Thu 25 6/6 1 Job Fri 26 2/2 1 J…" at bounding box center [161, 98] width 323 height 103
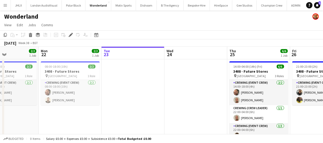
click at [196, 92] on app-calendar-viewport "Fri 19 9/10 1 Job Sat 20 2/2 1 Job Sun 21 2/2 1 Job Mon 22 2/2 1 Job Tue 23 Wed…" at bounding box center [161, 98] width 323 height 103
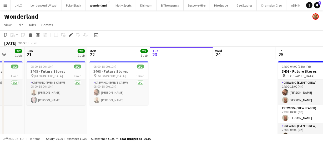
click at [290, 96] on app-calendar-viewport "Thu 18 Fri 19 9/10 1 Job Sat 20 2/2 1 Job Sun 21 2/2 1 Job Mon 22 2/2 1 Job Tue…" at bounding box center [161, 98] width 323 height 103
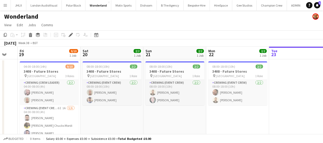
drag, startPoint x: 246, startPoint y: 100, endPoint x: 268, endPoint y: 99, distance: 21.3
click at [270, 99] on app-calendar-viewport "Wed 17 Thu 18 Fri 19 9/10 1 Job Sat 20 2/2 1 Job Sun 21 2/2 1 Job Mon 22 2/2 1 …" at bounding box center [161, 98] width 323 height 103
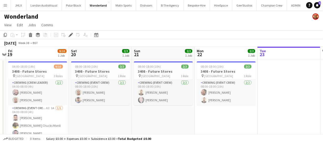
click at [260, 101] on app-calendar-viewport "Wed 17 2/2 1 Job Thu 18 Fri 19 9/10 1 Job Sat 20 2/2 1 Job Sun 21 2/2 1 Job Mon…" at bounding box center [161, 98] width 323 height 103
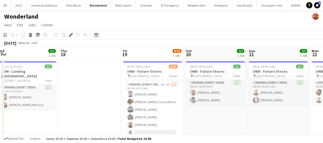
scroll to position [0, 150]
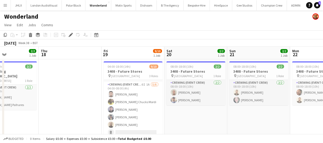
drag, startPoint x: 201, startPoint y: 116, endPoint x: 223, endPoint y: 116, distance: 22.1
click at [223, 116] on app-calendar-viewport "Mon 15 2/2 1 Job Tue 16 2/2 1 Job Wed 17 2/2 1 Job Thu 18 Fri 19 9/10 1 Job Sat…" at bounding box center [161, 98] width 323 height 103
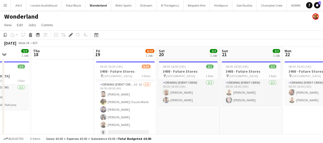
scroll to position [0, 159]
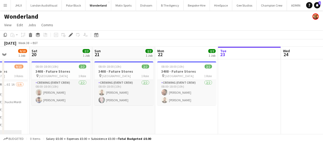
drag, startPoint x: 298, startPoint y: 112, endPoint x: 163, endPoint y: 118, distance: 135.2
click at [163, 118] on app-calendar-viewport "Wed 17 2/2 1 Job Thu 18 Fri 19 9/10 1 Job Sat 20 2/2 1 Job Sun 21 2/2 1 Job Mon…" at bounding box center [161, 98] width 323 height 103
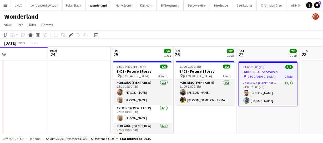
drag, startPoint x: 273, startPoint y: 97, endPoint x: 165, endPoint y: 103, distance: 108.6
click at [165, 103] on app-calendar-viewport "Fri 19 9/10 1 Job Sat 20 2/2 1 Job Sun 21 2/2 1 Job Mon 22 2/2 1 Job Tue 23 Wed…" at bounding box center [161, 98] width 323 height 103
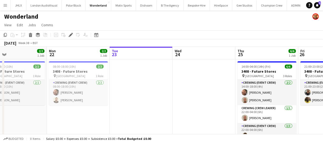
drag, startPoint x: 188, startPoint y: 100, endPoint x: 171, endPoint y: 102, distance: 16.6
click at [173, 102] on app-calendar-viewport "Fri 19 9/10 1 Job Sat 20 2/2 1 Job Sun 21 2/2 1 Job Mon 22 2/2 1 Job Tue 23 Wed…" at bounding box center [161, 98] width 323 height 103
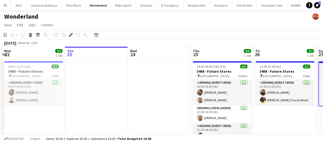
click at [275, 119] on app-calendar-viewport "Fri 19 9/10 1 Job Sat 20 2/2 1 Job Sun 21 2/2 1 Job Mon 22 2/2 1 Job Tue 23 Wed…" at bounding box center [161, 98] width 323 height 103
drag, startPoint x: 275, startPoint y: 119, endPoint x: 241, endPoint y: 119, distance: 33.4
click at [254, 121] on app-calendar-viewport "Fri 19 9/10 1 Job Sat 20 2/2 1 Job Sun 21 2/2 1 Job Mon 22 2/2 1 Job Tue 23 Wed…" at bounding box center [161, 98] width 323 height 103
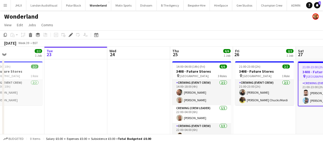
drag, startPoint x: 260, startPoint y: 119, endPoint x: 252, endPoint y: 119, distance: 7.6
click at [252, 120] on app-calendar-viewport "Fri 19 9/10 1 Job Sat 20 2/2 1 Job Sun 21 2/2 1 Job Mon 22 2/2 1 Job Tue 23 Wed…" at bounding box center [161, 98] width 323 height 103
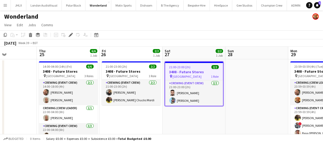
scroll to position [0, 216]
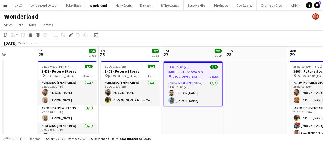
drag, startPoint x: 253, startPoint y: 114, endPoint x: 132, endPoint y: 127, distance: 121.4
click at [132, 127] on app-calendar-viewport "Sun 21 2/2 1 Job Mon 22 2/2 1 Job Tue 23 Wed 24 Thu 25 6/6 1 Job Fri 26 2/2 1 J…" at bounding box center [161, 98] width 323 height 103
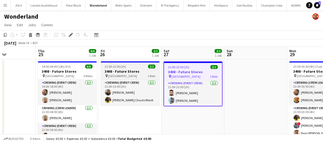
click at [122, 67] on span "21:00-23:00 (2h)" at bounding box center [115, 67] width 21 height 4
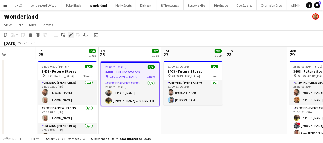
click at [73, 34] on div "Edit" at bounding box center [71, 35] width 6 height 6
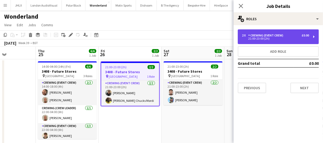
click at [281, 35] on div "Crewing (Event Crew)" at bounding box center [266, 36] width 37 height 4
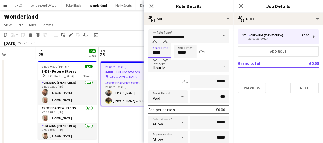
drag, startPoint x: 164, startPoint y: 52, endPoint x: 82, endPoint y: 49, distance: 82.2
click at [87, 49] on body "Menu Boards Boards Boards All jobs Status Workforce Workforce My Workforce Recr…" at bounding box center [161, 79] width 323 height 159
type input "*****"
click at [153, 7] on icon "Close pop-in" at bounding box center [151, 5] width 5 height 5
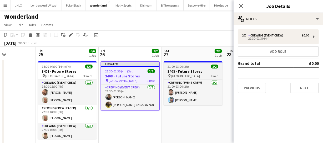
click at [179, 71] on h3 "3408 - Future Stores" at bounding box center [193, 71] width 59 height 5
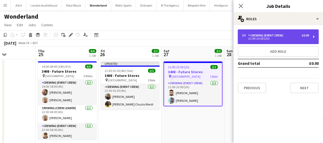
click at [257, 42] on div "2 x Crewing (Event Crew) £0.00 21:00-23:00 (2h)" at bounding box center [278, 36] width 81 height 15
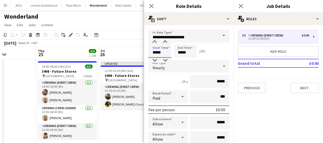
drag, startPoint x: 164, startPoint y: 54, endPoint x: 92, endPoint y: 48, distance: 72.1
click at [108, 52] on body "Menu Boards Boards Boards All jobs Status Workforce Workforce My Workforce Recr…" at bounding box center [161, 79] width 323 height 159
type input "*****"
click at [151, 8] on icon "Close pop-in" at bounding box center [151, 5] width 5 height 5
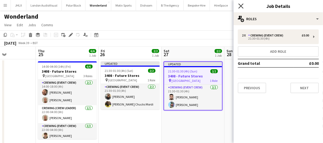
click at [242, 5] on icon "Close pop-in" at bounding box center [240, 5] width 5 height 5
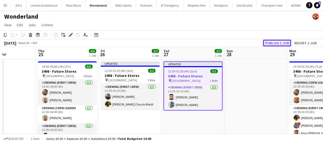
click at [273, 42] on button "Publish 1 job" at bounding box center [277, 43] width 28 height 7
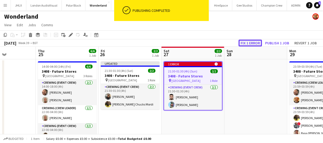
click at [255, 42] on button "Fix 1 error" at bounding box center [250, 43] width 23 height 7
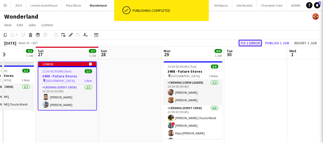
scroll to position [0, 181]
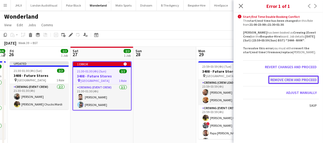
click at [291, 78] on button "Remove crew and proceed" at bounding box center [293, 80] width 51 height 8
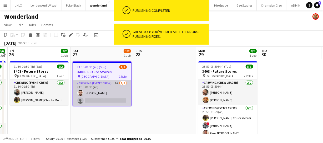
click at [99, 99] on app-card-role "Crewing (Event Crew) 1A [DATE] 21:30-01:30 (4h) [PERSON_NAME] single-neutral-ac…" at bounding box center [102, 94] width 58 height 26
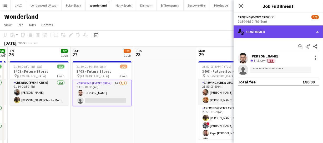
click at [292, 36] on div "single-neutral-actions-check-2 Confirmed" at bounding box center [278, 32] width 89 height 13
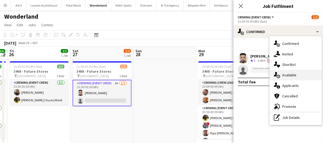
click at [299, 79] on div "single-neutral-actions-upload Available" at bounding box center [296, 75] width 52 height 11
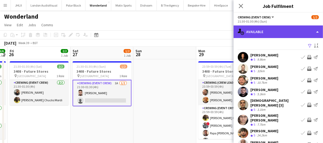
click at [297, 34] on div "single-neutral-actions-upload Available" at bounding box center [278, 32] width 89 height 13
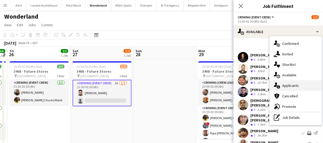
click at [300, 89] on div "single-neutral-actions-information Applicants" at bounding box center [296, 86] width 52 height 11
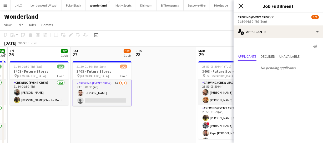
click at [239, 4] on icon at bounding box center [240, 5] width 5 height 5
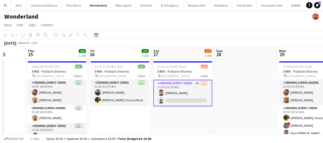
scroll to position [0, 148]
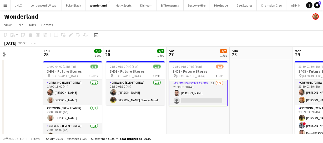
drag, startPoint x: 88, startPoint y: 112, endPoint x: 184, endPoint y: 121, distance: 96.5
click at [184, 121] on app-calendar-viewport "Mon 22 2/2 1 Job Tue 23 Wed 24 Thu 25 6/6 1 Job Fri 26 2/2 1 Job Sat 27 1/2 1 J…" at bounding box center [161, 98] width 323 height 103
click at [174, 93] on app-user-avatar at bounding box center [177, 93] width 6 height 6
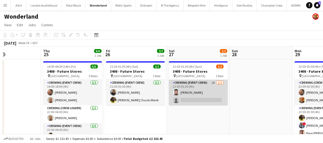
click at [177, 92] on app-user-avatar at bounding box center [176, 92] width 6 height 6
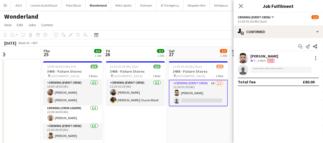
click at [245, 59] on app-user-avatar at bounding box center [243, 58] width 11 height 11
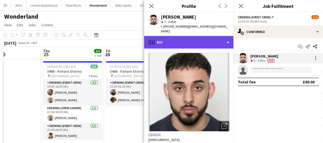
click at [193, 41] on div "profile Bio" at bounding box center [188, 42] width 89 height 13
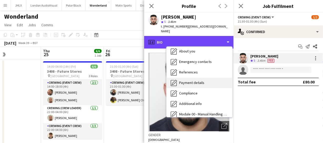
scroll to position [112, 0]
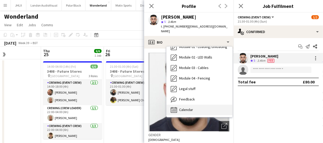
click at [193, 105] on div "Calendar Calendar" at bounding box center [200, 110] width 66 height 11
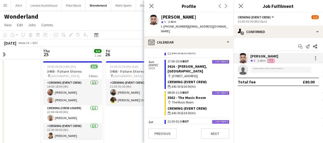
scroll to position [790, 0]
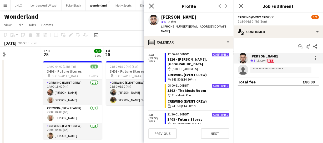
click at [150, 5] on icon "Close pop-in" at bounding box center [151, 5] width 5 height 5
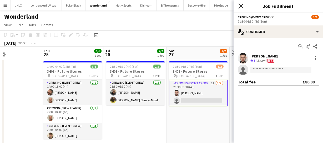
click at [242, 7] on icon "Close pop-in" at bounding box center [240, 5] width 5 height 5
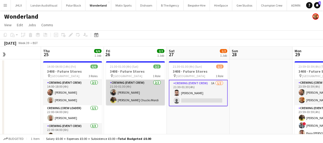
click at [131, 97] on app-card-role "Crewing (Event Crew) [DATE] 21:30-01:30 (4h) [PERSON_NAME] [PERSON_NAME] Chucks…" at bounding box center [135, 93] width 59 height 26
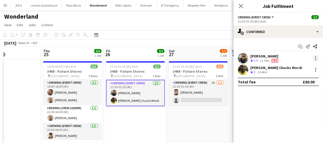
click at [316, 59] on div at bounding box center [315, 59] width 1 height 1
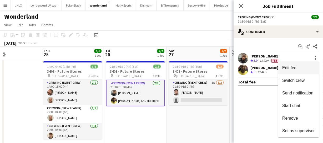
click at [300, 71] on button "Edit fee" at bounding box center [298, 68] width 41 height 13
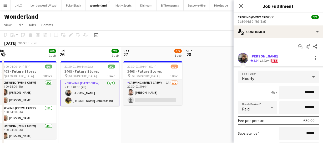
drag, startPoint x: 196, startPoint y: 116, endPoint x: 111, endPoint y: 113, distance: 84.8
click at [106, 115] on app-calendar-viewport "Mon 22 2/2 1 Job Tue 23 Wed 24 Thu 25 6/6 1 Job Fri 26 2/2 1 Job Sat 27 1/2 1 J…" at bounding box center [161, 98] width 323 height 103
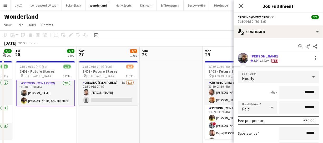
click at [108, 116] on app-calendar-viewport "Mon 22 2/2 1 Job Tue 23 Wed 24 Thu 25 6/6 1 Job Fri 26 2/2 1 Job Sat 27 1/2 1 J…" at bounding box center [161, 98] width 323 height 103
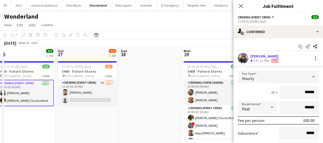
drag, startPoint x: 151, startPoint y: 116, endPoint x: 129, endPoint y: 118, distance: 21.4
click at [137, 118] on app-calendar-viewport "Mon 22 2/2 1 Job Tue 23 Wed 24 Thu 25 6/6 1 Job Fri 26 2/2 1 Job Sat 27 1/2 1 J…" at bounding box center [161, 98] width 323 height 103
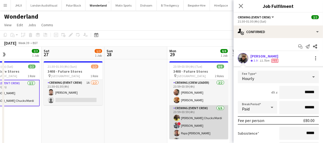
scroll to position [22, 0]
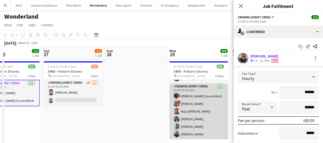
click at [185, 135] on app-card-role "Crewing (Event Crew) [DATE] 23:59-03:59 (4h) [PERSON_NAME] Chucks Mordi ! [PERS…" at bounding box center [198, 112] width 59 height 56
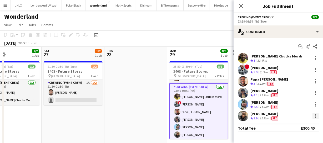
click at [315, 115] on div at bounding box center [315, 114] width 1 height 1
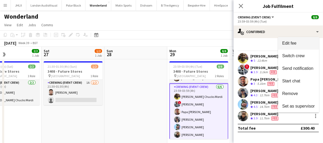
click at [297, 39] on button "Edit fee" at bounding box center [298, 43] width 41 height 13
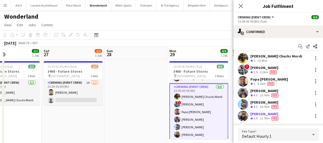
scroll to position [59, 0]
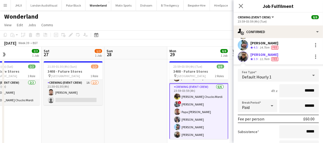
drag, startPoint x: 104, startPoint y: 125, endPoint x: 169, endPoint y: 121, distance: 65.4
click at [131, 123] on app-calendar-viewport "Wed 24 Thu 25 6/6 1 Job Fri 26 2/2 1 Job Sat 27 1/2 1 Job Sun 28 Mon 29 8/8 1 J…" at bounding box center [161, 98] width 323 height 103
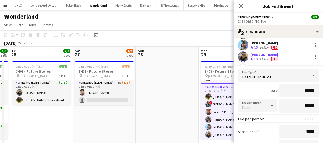
drag, startPoint x: 134, startPoint y: 123, endPoint x: 174, endPoint y: 119, distance: 39.9
click at [148, 122] on app-calendar-viewport "Wed 24 Thu 25 6/6 1 Job Fri 26 2/2 1 Job Sat 27 1/2 1 Job Sun 28 Mon 29 8/8 1 J…" at bounding box center [161, 98] width 323 height 103
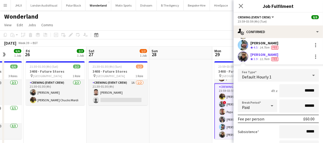
drag, startPoint x: 139, startPoint y: 122, endPoint x: 184, endPoint y: 121, distance: 44.5
click at [170, 121] on app-calendar-viewport "Tue 23 Wed 24 Thu 25 6/6 1 Job Fri 26 2/2 1 Job Sat 27 1/2 1 Job Sun 28 Mon 29 …" at bounding box center [161, 98] width 323 height 103
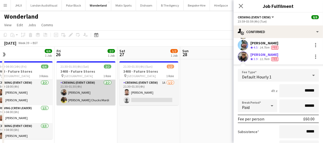
click at [85, 92] on app-card-role "Crewing (Event Crew) [DATE] 21:30-01:30 (4h) [PERSON_NAME] [PERSON_NAME] Chucks…" at bounding box center [86, 93] width 59 height 26
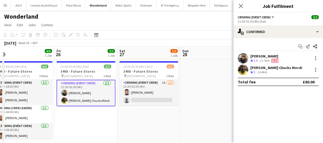
scroll to position [0, 0]
click at [315, 60] on div at bounding box center [316, 58] width 6 height 6
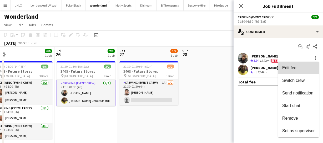
click at [294, 72] on button "Edit fee" at bounding box center [298, 68] width 41 height 13
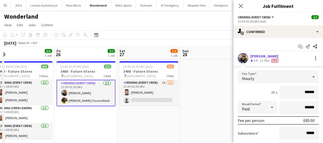
drag, startPoint x: 311, startPoint y: 91, endPoint x: 257, endPoint y: 90, distance: 54.5
click at [280, 92] on input "******" at bounding box center [299, 92] width 39 height 13
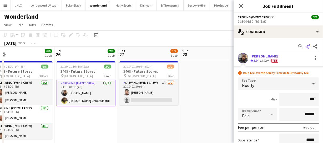
type input "******"
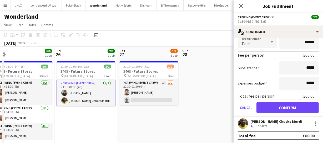
scroll to position [73, 0]
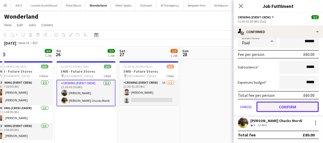
click at [294, 105] on button "Confirm" at bounding box center [288, 107] width 62 height 11
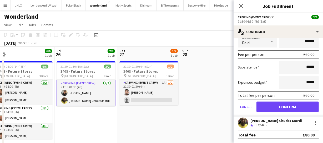
scroll to position [0, 0]
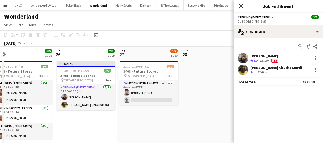
click at [241, 8] on icon "Close pop-in" at bounding box center [240, 5] width 5 height 5
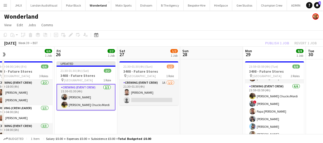
click at [282, 42] on div "Publish 1 job Revert 1 job" at bounding box center [291, 43] width 64 height 7
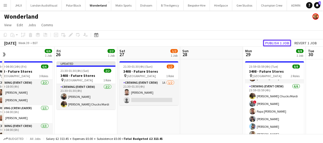
click at [282, 42] on button "Publish 1 job" at bounding box center [277, 43] width 28 height 7
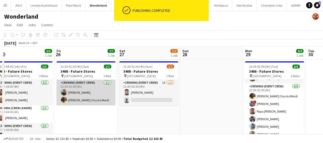
click at [70, 102] on app-card-role "Crewing (Event Crew) [DATE] 21:30-01:30 (4h) [PERSON_NAME] [PERSON_NAME] Chucks…" at bounding box center [86, 93] width 59 height 26
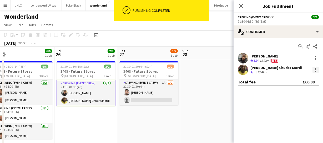
click at [315, 72] on div at bounding box center [316, 70] width 6 height 6
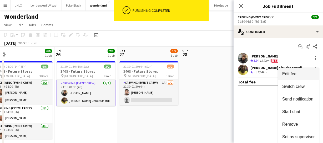
click at [298, 72] on span "Edit fee" at bounding box center [298, 74] width 33 height 5
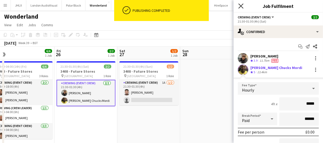
click at [242, 6] on icon at bounding box center [240, 5] width 5 height 5
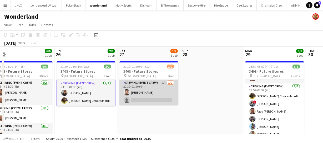
click at [151, 96] on app-card-role "Crewing (Event Crew) 1A [DATE] 21:30-01:30 (4h) [PERSON_NAME] single-neutral-ac…" at bounding box center [148, 93] width 59 height 26
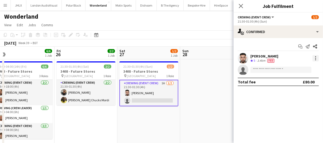
click at [317, 60] on div at bounding box center [316, 58] width 6 height 6
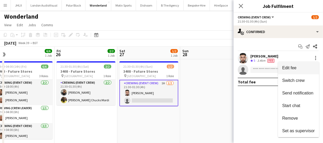
click at [300, 68] on span "Edit fee" at bounding box center [298, 68] width 33 height 5
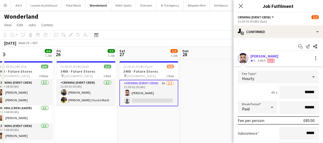
drag, startPoint x: 197, startPoint y: 113, endPoint x: 89, endPoint y: 104, distance: 108.3
click at [101, 107] on app-calendar-viewport "Tue 23 Wed 24 Thu 25 6/6 1 Job Fri 26 2/2 1 Job Sat 27 1/2 1 Job Sun 28 Mon 29 …" at bounding box center [161, 98] width 323 height 103
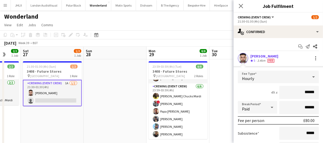
drag, startPoint x: 133, startPoint y: 102, endPoint x: 108, endPoint y: 101, distance: 25.5
click at [105, 103] on app-calendar-viewport "Tue 23 Wed 24 Thu 25 6/6 1 Job Fri 26 2/2 1 Job Sat 27 1/2 1 Job Sun 28 Mon 29 …" at bounding box center [161, 98] width 323 height 103
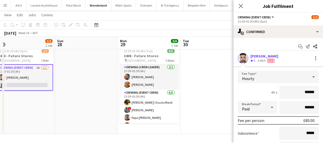
drag, startPoint x: 86, startPoint y: 110, endPoint x: 162, endPoint y: 107, distance: 75.9
click at [147, 104] on app-calendar-viewport "Tue 23 Wed 24 Thu 25 6/6 1 Job Fri 26 2/2 1 Job Sat 27 1/2 1 Job Sun 28 Mon 29 …" at bounding box center [161, 70] width 323 height 129
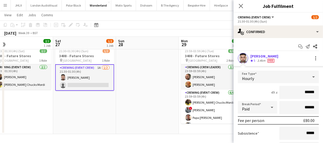
click at [144, 106] on app-calendar-viewport "Tue 23 Wed 24 Thu 25 6/6 1 Job Fri 26 2/2 1 Job Sat 27 1/2 1 Job Sun 28 Mon 29 …" at bounding box center [161, 70] width 323 height 129
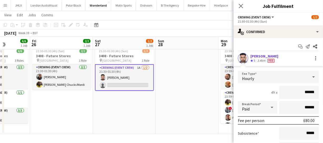
drag, startPoint x: 105, startPoint y: 117, endPoint x: 133, endPoint y: 125, distance: 29.8
click at [160, 118] on app-calendar-viewport "Tue 23 Wed 24 Thu 25 6/6 1 Job Fri 26 2/2 1 Job Sat 27 1/2 1 Job Sun 28 Mon 29 …" at bounding box center [161, 70] width 323 height 129
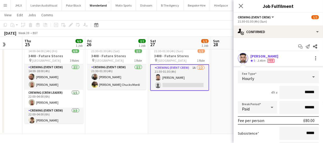
drag, startPoint x: 88, startPoint y: 118, endPoint x: 161, endPoint y: 117, distance: 72.1
click at [148, 116] on app-calendar-viewport "Mon 22 2/2 1 Job Tue 23 Wed 24 Thu 25 6/6 1 Job Fri 26 2/2 1 Job Sat 27 1/2 1 J…" at bounding box center [161, 70] width 323 height 129
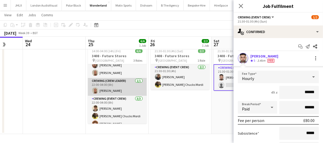
scroll to position [17, 0]
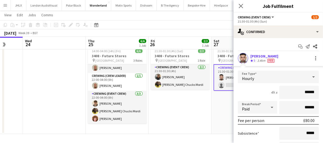
drag, startPoint x: 64, startPoint y: 113, endPoint x: 146, endPoint y: 105, distance: 81.7
click at [129, 106] on app-calendar-viewport "Sun 21 2/2 1 Job Mon 22 2/2 1 Job Tue 23 Wed 24 Thu 25 6/6 1 Job Fri 26 2/2 1 J…" at bounding box center [161, 70] width 323 height 129
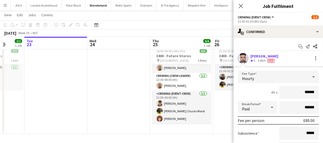
drag, startPoint x: 113, startPoint y: 109, endPoint x: 174, endPoint y: 106, distance: 61.1
click at [160, 107] on app-calendar-viewport "Sat 20 2/2 1 Job Sun 21 2/2 1 Job Mon 22 2/2 1 Job Tue 23 Wed 24 Thu 25 6/6 1 J…" at bounding box center [161, 70] width 323 height 129
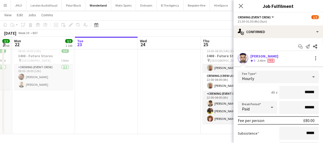
drag, startPoint x: 121, startPoint y: 97, endPoint x: 229, endPoint y: 99, distance: 108.2
click at [182, 98] on app-calendar-viewport "Sat 20 2/2 1 Job Sun 21 2/2 1 Job Mon 22 2/2 1 Job Tue 23 Wed 24 Thu 25 6/6 1 J…" at bounding box center [161, 70] width 323 height 129
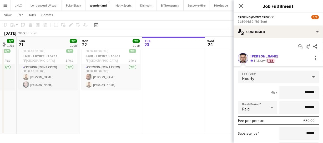
click at [175, 102] on app-calendar-viewport "Fri 19 9/10 1 Job Sat 20 2/2 1 Job Sun 21 2/2 1 Job Mon 22 2/2 1 Job Tue 23 Wed…" at bounding box center [161, 70] width 323 height 129
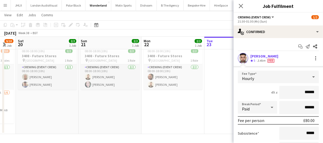
click at [148, 111] on app-calendar-viewport "Thu 18 Fri 19 9/10 1 Job Sat 20 2/2 1 Job Sun 21 2/2 1 Job Mon 22 2/2 1 Job Tue…" at bounding box center [161, 70] width 323 height 129
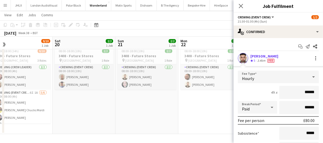
drag, startPoint x: 113, startPoint y: 113, endPoint x: 145, endPoint y: 117, distance: 32.4
click at [156, 113] on app-calendar-viewport "Wed 17 2/2 1 Job Thu 18 Fri 19 9/10 1 Job Sat 20 2/2 1 Job Sun 21 2/2 1 Job Mon…" at bounding box center [161, 70] width 323 height 129
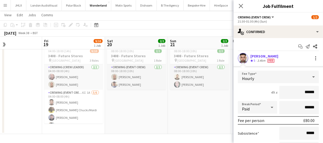
click at [139, 114] on app-calendar-viewport "Tue 16 2/2 1 Job Wed 17 2/2 1 Job Thu 18 Fri 19 9/10 1 Job Sat 20 2/2 1 Job Sun…" at bounding box center [161, 70] width 323 height 129
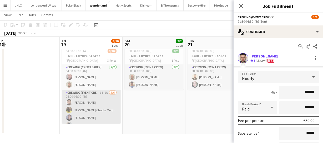
click at [73, 102] on app-card-role "Crewing (Event Crew) 6I 1A [DATE] 04:00-08:00 (4h) [PERSON_NAME] [PERSON_NAME] …" at bounding box center [91, 118] width 59 height 56
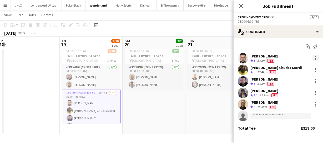
click at [318, 57] on div at bounding box center [316, 58] width 6 height 6
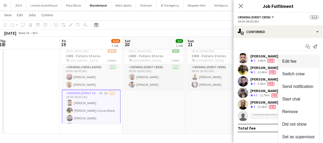
click at [294, 64] on button "Edit fee" at bounding box center [298, 61] width 41 height 13
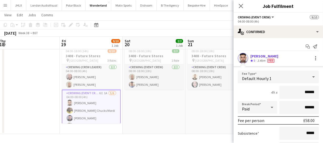
click at [171, 100] on app-calendar-viewport "Tue 16 2/2 1 Job Wed 17 2/2 1 Job Thu 18 Fri 19 9/10 1 Job Sat 20 2/2 1 Job Sun…" at bounding box center [161, 70] width 323 height 129
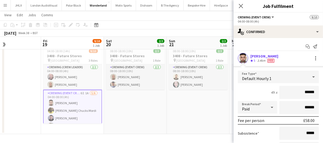
click at [168, 116] on app-calendar-viewport "Tue 16 2/2 1 Job Wed 17 2/2 1 Job Thu 18 Fri 19 9/10 1 Job Sat 20 2/2 1 Job Sun…" at bounding box center [161, 70] width 323 height 129
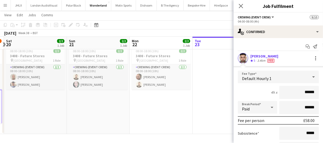
drag, startPoint x: 184, startPoint y: 113, endPoint x: 109, endPoint y: 106, distance: 75.1
click at [93, 107] on app-calendar-viewport "Tue 16 2/2 1 Job Wed 17 2/2 1 Job Thu 18 Fri 19 9/10 1 Job Sat 20 2/2 1 Job Sun…" at bounding box center [161, 70] width 323 height 129
click at [97, 109] on app-calendar-viewport "Tue 16 2/2 1 Job Wed 17 2/2 1 Job Thu 18 Fri 19 9/10 1 Job Sat 20 2/2 1 Job Sun…" at bounding box center [161, 70] width 323 height 129
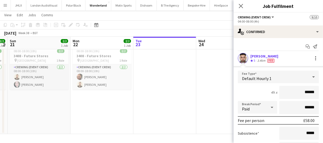
drag, startPoint x: 166, startPoint y: 110, endPoint x: 95, endPoint y: 111, distance: 71.3
click at [99, 111] on app-calendar-viewport "Thu 18 Fri 19 9/10 1 Job Sat 20 2/2 1 Job Sun 21 2/2 1 Job Mon 22 2/2 1 Job Tue…" at bounding box center [161, 70] width 323 height 129
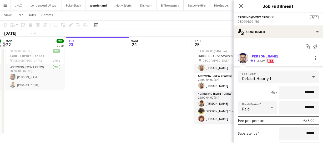
click at [114, 111] on app-calendar-viewport "Thu 18 Fri 19 9/10 1 Job Sat 20 2/2 1 Job Sun 21 2/2 1 Job Mon 22 2/2 1 Job Tue…" at bounding box center [161, 70] width 323 height 129
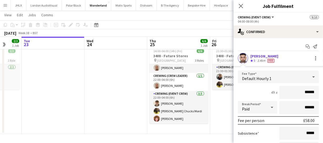
drag, startPoint x: 131, startPoint y: 109, endPoint x: 105, endPoint y: 109, distance: 25.3
click at [108, 109] on app-calendar-viewport "Sat 20 2/2 1 Job Sun 21 2/2 1 Job Mon 22 2/2 1 Job Tue 23 Wed 24 Thu 25 6/6 1 J…" at bounding box center [161, 70] width 323 height 129
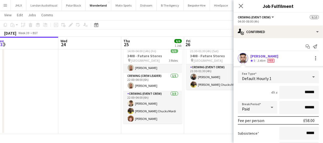
click at [128, 112] on app-calendar-viewport "Sat 20 2/2 1 Job Sun 21 2/2 1 Job Mon 22 2/2 1 Job Tue 23 Wed 24 Thu 25 6/6 1 J…" at bounding box center [161, 70] width 323 height 129
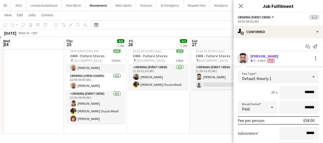
drag, startPoint x: 137, startPoint y: 112, endPoint x: 127, endPoint y: 113, distance: 10.0
click at [131, 112] on app-calendar-viewport "Sat 20 2/2 1 Job Sun 21 2/2 1 Job Mon 22 2/2 1 Job Tue 23 Wed 24 Thu 25 6/6 1 J…" at bounding box center [161, 70] width 323 height 129
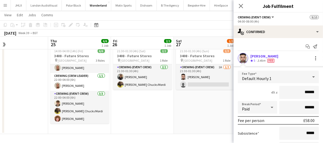
drag, startPoint x: 153, startPoint y: 116, endPoint x: 121, endPoint y: 116, distance: 32.1
click at [121, 116] on app-calendar-viewport "Mon 22 2/2 1 Job Tue 23 Wed 24 Thu 25 6/6 1 Job Fri 26 2/2 1 Job Sat 27 1/2 1 J…" at bounding box center [161, 70] width 323 height 129
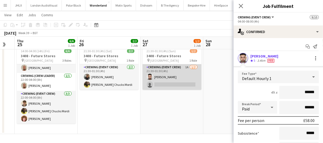
click at [159, 76] on app-card-role "Crewing (Event Crew) 1A [DATE] 21:30-01:30 (4h) [PERSON_NAME] single-neutral-ac…" at bounding box center [172, 77] width 59 height 26
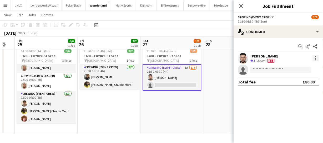
click at [318, 60] on div at bounding box center [316, 58] width 6 height 6
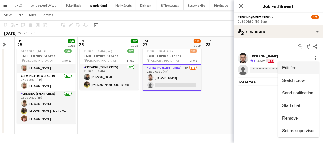
click at [290, 70] on span "Edit fee" at bounding box center [289, 68] width 14 height 4
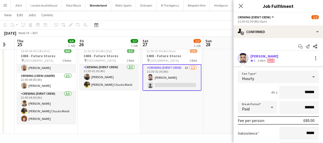
drag, startPoint x: 312, startPoint y: 92, endPoint x: 254, endPoint y: 94, distance: 57.7
click at [275, 95] on div "4h x ******" at bounding box center [278, 92] width 81 height 13
drag, startPoint x: 312, startPoint y: 89, endPoint x: 272, endPoint y: 92, distance: 39.8
click at [273, 92] on div "4h x ******" at bounding box center [278, 92] width 81 height 13
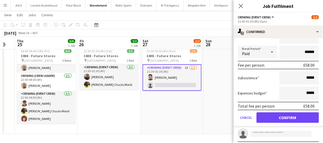
scroll to position [72, 0]
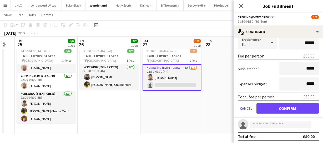
type input "******"
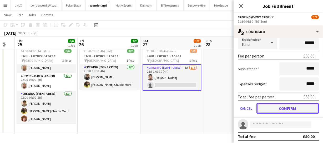
click at [286, 106] on button "Confirm" at bounding box center [288, 108] width 62 height 11
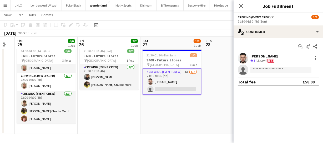
scroll to position [0, 0]
click at [241, 7] on icon at bounding box center [240, 5] width 5 height 5
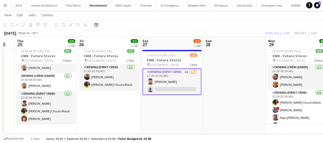
click at [277, 32] on div "Publish 1 job Revert 1 job" at bounding box center [291, 33] width 64 height 7
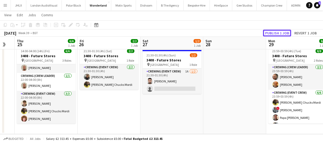
click at [277, 32] on button "Publish 1 job" at bounding box center [277, 33] width 28 height 7
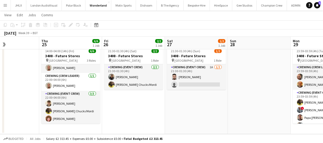
scroll to position [0, 130]
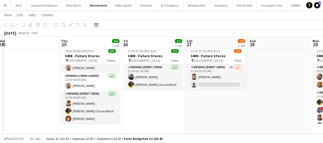
drag, startPoint x: 119, startPoint y: 116, endPoint x: 164, endPoint y: 118, distance: 44.3
click at [164, 118] on app-calendar-viewport "Mon 22 2/2 1 Job Tue 23 Wed 24 Thu 25 6/6 1 Job Fri 26 2/2 1 Job Sat 27 1/2 1 J…" at bounding box center [161, 70] width 323 height 129
drag, startPoint x: 242, startPoint y: 118, endPoint x: 141, endPoint y: 118, distance: 100.5
click at [150, 120] on app-calendar-viewport "Mon 22 2/2 1 Job Tue 23 Wed 24 Thu 25 6/6 1 Job Fri 26 2/2 1 Job Sat 27 1/2 1 J…" at bounding box center [161, 70] width 323 height 129
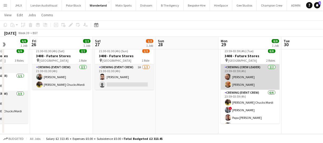
click at [229, 86] on app-user-avatar at bounding box center [228, 85] width 6 height 6
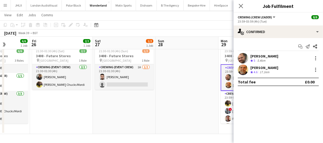
click at [241, 70] on app-user-avatar at bounding box center [243, 70] width 11 height 11
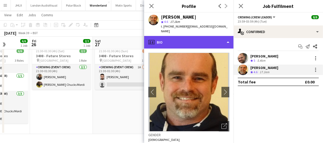
click at [190, 36] on div "profile Bio" at bounding box center [188, 42] width 89 height 13
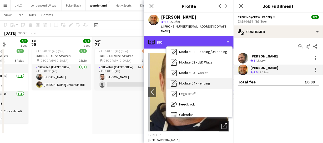
scroll to position [112, 0]
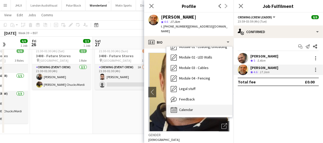
click at [186, 108] on span "Calendar" at bounding box center [186, 110] width 14 height 5
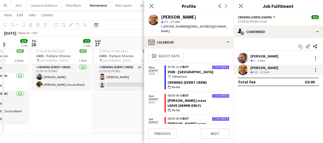
scroll to position [0, 0]
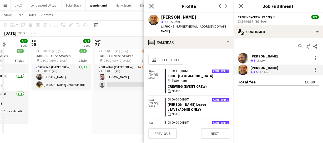
click at [152, 6] on icon at bounding box center [151, 5] width 5 height 5
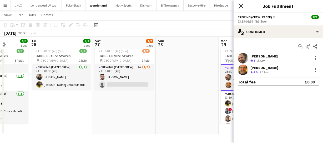
click at [241, 6] on icon at bounding box center [240, 5] width 5 height 5
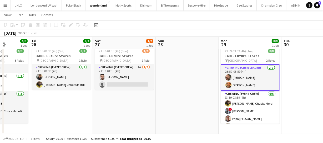
drag, startPoint x: 81, startPoint y: 102, endPoint x: 145, endPoint y: 105, distance: 64.0
click at [136, 105] on app-calendar-viewport "Mon 22 2/2 1 Job Tue 23 Wed 24 Thu 25 6/6 1 Job Fri 26 2/2 1 Job Sat 27 1/2 1 J…" at bounding box center [161, 70] width 323 height 129
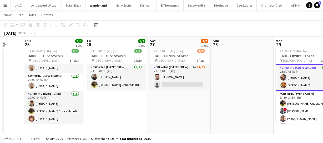
click at [152, 100] on app-calendar-viewport "Mon 22 2/2 1 Job Tue 23 Wed 24 Thu 25 6/6 1 Job Fri 26 2/2 1 Job Sat 27 1/2 1 J…" at bounding box center [161, 70] width 323 height 129
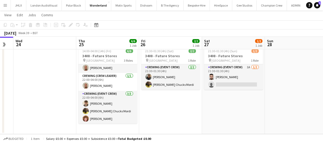
click at [188, 96] on app-calendar-viewport "Mon 22 2/2 1 Job Tue 23 Wed 24 Thu 25 6/6 1 Job Fri 26 2/2 1 Job Sat 27 1/2 1 J…" at bounding box center [161, 70] width 323 height 129
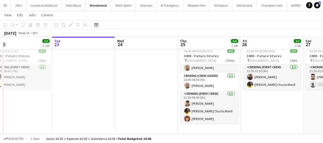
click at [139, 92] on app-calendar-viewport "Sat 20 2/2 1 Job Sun 21 2/2 1 Job Mon 22 2/2 1 Job Tue 23 Wed 24 Thu 25 6/6 1 J…" at bounding box center [161, 70] width 323 height 129
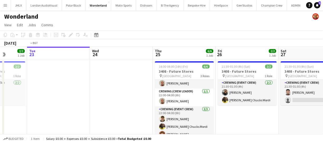
drag, startPoint x: 116, startPoint y: 107, endPoint x: 167, endPoint y: 107, distance: 50.3
click at [174, 105] on app-calendar-viewport "Sat 20 2/2 1 Job Sun 21 2/2 1 Job Mon 22 2/2 1 Job Tue 23 Wed 24 Thu 25 6/6 1 J…" at bounding box center [161, 98] width 323 height 103
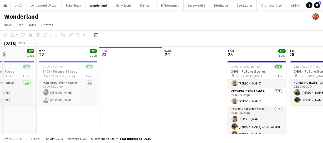
drag, startPoint x: 142, startPoint y: 113, endPoint x: 174, endPoint y: 110, distance: 32.2
click at [186, 108] on app-calendar-viewport "Fri 19 9/10 1 Job Sat 20 2/2 1 Job Sun 21 2/2 1 Job Mon 22 2/2 1 Job Tue 23 Wed…" at bounding box center [161, 98] width 323 height 103
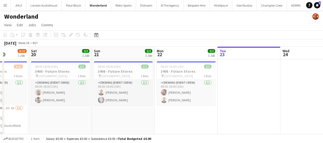
drag, startPoint x: 148, startPoint y: 115, endPoint x: 233, endPoint y: 93, distance: 88.2
click at [233, 93] on app-calendar-viewport "Wed 17 2/2 1 Job Thu 18 Fri 19 9/10 1 Job Sat 20 2/2 1 Job Sun 21 2/2 1 Job Mon…" at bounding box center [161, 98] width 323 height 103
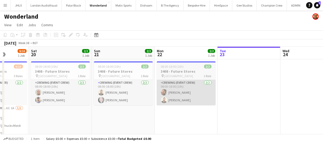
scroll to position [0, 137]
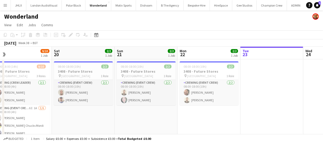
drag, startPoint x: 98, startPoint y: 105, endPoint x: 147, endPoint y: 101, distance: 49.7
click at [142, 101] on app-calendar-viewport "Wed 17 2/2 1 Job Thu 18 Fri 19 9/10 1 Job Sat 20 2/2 1 Job Sun 21 2/2 1 Job Mon…" at bounding box center [161, 98] width 323 height 103
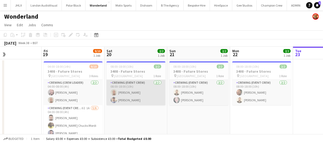
drag, startPoint x: 141, startPoint y: 103, endPoint x: 212, endPoint y: 99, distance: 70.6
click at [196, 100] on app-calendar-viewport "Tue 16 2/2 1 Job Wed 17 2/2 1 Job Thu 18 Fri 19 9/10 1 Job Sat 20 2/2 1 Job Sun…" at bounding box center [161, 98] width 323 height 103
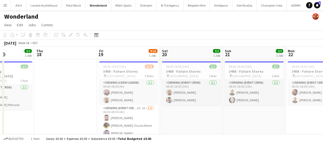
drag, startPoint x: 222, startPoint y: 116, endPoint x: 170, endPoint y: 120, distance: 52.3
click at [121, 119] on app-calendar-viewport "Mon 15 2/2 1 Job Tue 16 2/2 1 Job Wed 17 2/2 1 Job Thu 18 Fri 19 9/10 1 Job Sat…" at bounding box center [161, 98] width 323 height 103
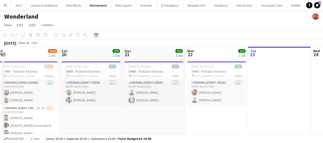
drag, startPoint x: 198, startPoint y: 126, endPoint x: 221, endPoint y: 126, distance: 22.9
click at [179, 124] on app-calendar-viewport "Mon 15 2/2 1 Job Tue 16 2/2 1 Job Wed 17 2/2 1 Job Thu 18 Fri 19 9/10 1 Job Sat…" at bounding box center [161, 98] width 323 height 103
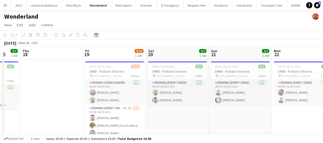
click at [184, 121] on app-calendar-viewport "Mon 15 2/2 1 Job Tue 16 2/2 1 Job Wed 17 2/2 1 Job Thu 18 Fri 19 9/10 1 Job Sat…" at bounding box center [161, 98] width 323 height 103
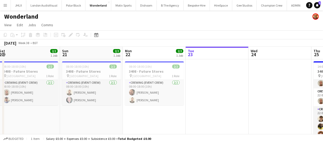
drag, startPoint x: 198, startPoint y: 113, endPoint x: 180, endPoint y: 113, distance: 17.9
click at [180, 113] on app-calendar-viewport "Wed 17 2/2 1 Job Thu 18 Fri 19 9/10 1 Job Sat 20 2/2 1 Job Sun 21 2/2 1 Job Mon…" at bounding box center [161, 98] width 323 height 103
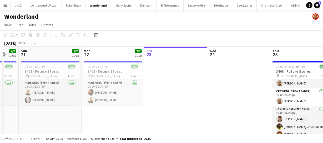
click at [179, 114] on app-calendar-viewport "Wed 17 2/2 1 Job Thu 18 Fri 19 9/10 1 Job Sat 20 2/2 1 Job Sun 21 2/2 1 Job Mon…" at bounding box center [161, 98] width 323 height 103
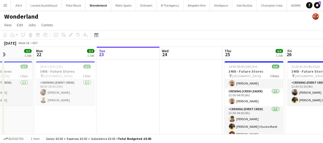
click at [158, 116] on app-calendar-viewport "Fri 19 9/10 1 Job Sat 20 2/2 1 Job Sun 21 2/2 1 Job Mon 22 2/2 1 Job Tue 23 Wed…" at bounding box center [161, 98] width 323 height 103
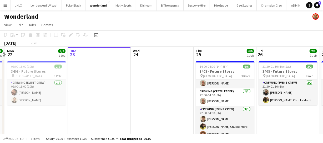
drag, startPoint x: 161, startPoint y: 116, endPoint x: 108, endPoint y: 113, distance: 52.7
click at [108, 113] on app-calendar-viewport "Fri 19 9/10 1 Job Sat 20 2/2 1 Job Sun 21 2/2 1 Job Mon 22 2/2 1 Job Tue 23 Wed…" at bounding box center [161, 98] width 323 height 103
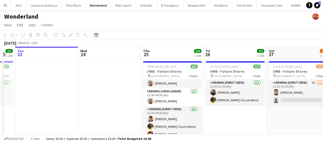
drag, startPoint x: 230, startPoint y: 115, endPoint x: 169, endPoint y: 112, distance: 61.6
click at [174, 112] on app-calendar-viewport "Fri 19 9/10 1 Job Sat 20 2/2 1 Job Sun 21 2/2 1 Job Mon 22 2/2 1 Job Tue 23 Wed…" at bounding box center [161, 98] width 323 height 103
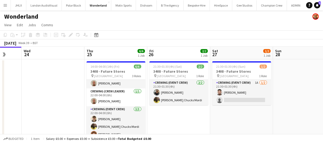
drag, startPoint x: 192, startPoint y: 112, endPoint x: 180, endPoint y: 113, distance: 12.4
click at [179, 112] on app-calendar-viewport "Sun 21 2/2 1 Job Mon 22 2/2 1 Job Tue 23 Wed 24 Thu 25 6/6 1 Job Fri 26 2/2 1 J…" at bounding box center [161, 98] width 323 height 103
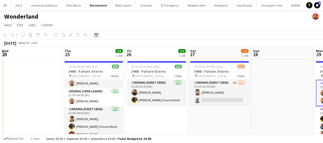
scroll to position [15, 0]
